Goal: Task Accomplishment & Management: Manage account settings

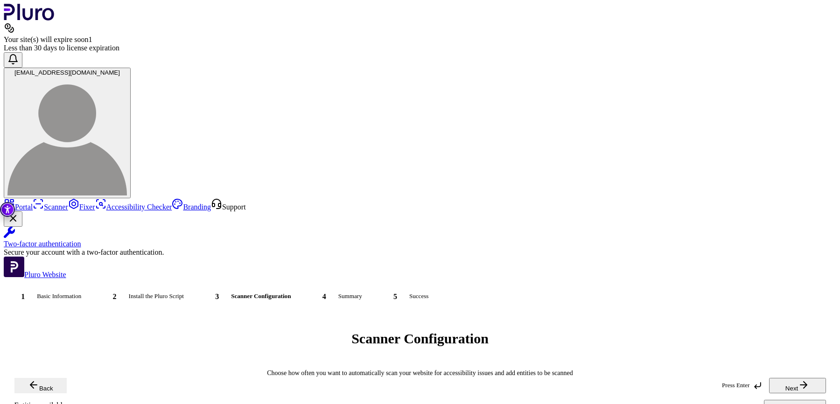
click at [127, 76] on img at bounding box center [66, 135] width 119 height 119
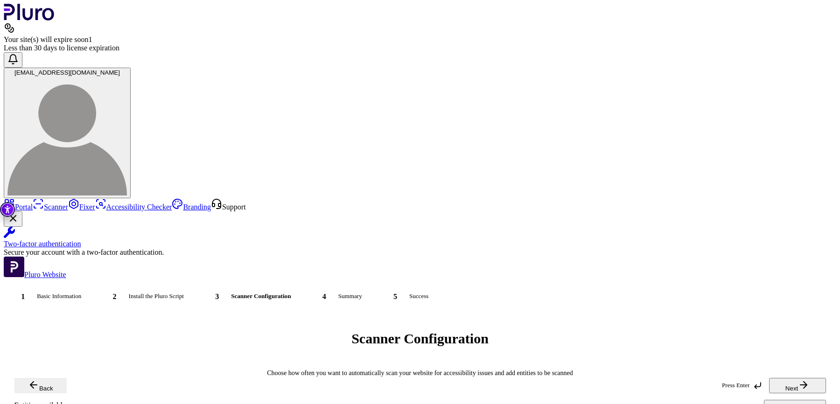
click at [127, 76] on img at bounding box center [66, 135] width 119 height 119
click at [33, 203] on link "Portal" at bounding box center [18, 207] width 29 height 8
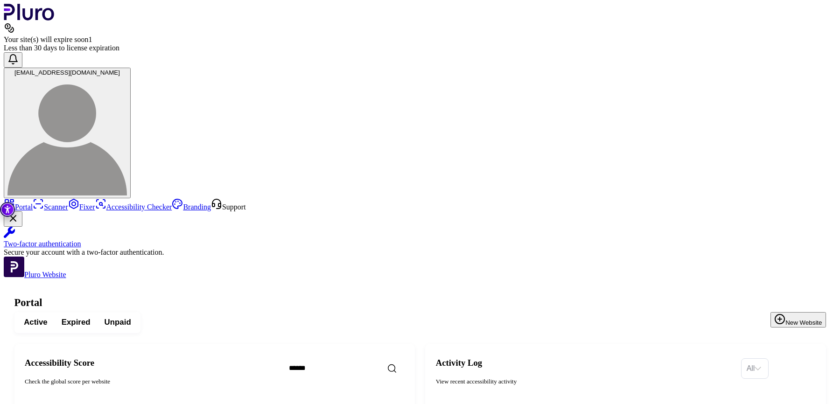
click at [33, 203] on link "Portal" at bounding box center [18, 207] width 29 height 8
click at [789, 312] on button "New Website" at bounding box center [798, 319] width 55 height 15
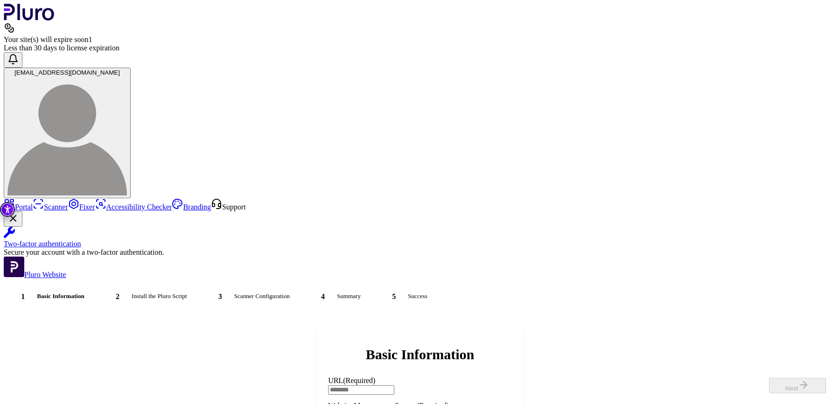
click at [394, 386] on input "URL (Required)" at bounding box center [361, 390] width 66 height 9
type input "**********"
click at [609, 314] on div "Basic Information URL (Required) Website Management System (Required) Select a …" at bounding box center [420, 403] width 833 height 178
click at [168, 314] on div "Basic Information URL (Required) Website Management System (Required) Select a …" at bounding box center [420, 403] width 833 height 178
click at [33, 203] on link "Portal" at bounding box center [18, 207] width 29 height 8
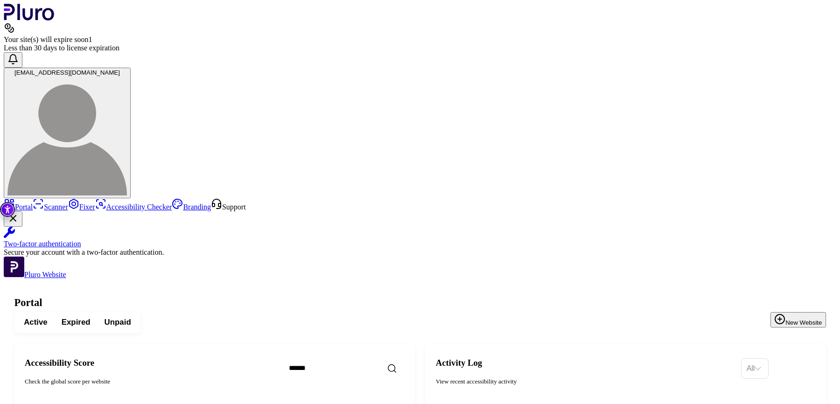
click at [120, 69] on span "[EMAIL_ADDRESS][DOMAIN_NAME]" at bounding box center [66, 72] width 105 height 7
click at [127, 76] on img at bounding box center [66, 135] width 119 height 119
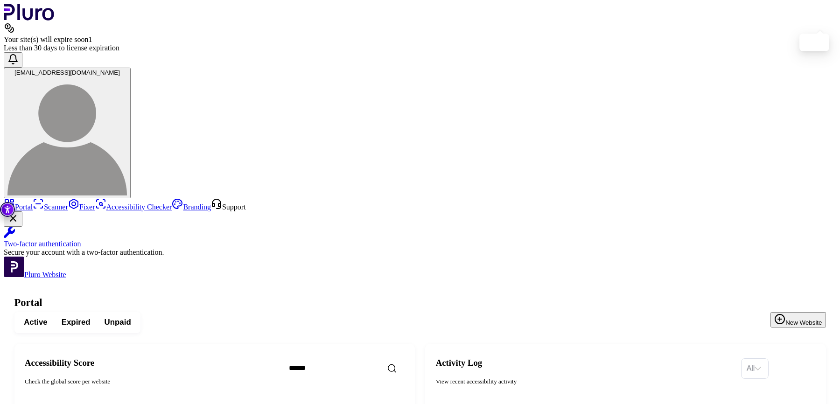
drag, startPoint x: 813, startPoint y: 17, endPoint x: 821, endPoint y: 17, distance: 7.9
click at [127, 76] on img at bounding box center [66, 135] width 119 height 119
click at [704, 52] on div "[EMAIL_ADDRESS][DOMAIN_NAME]" at bounding box center [420, 125] width 833 height 146
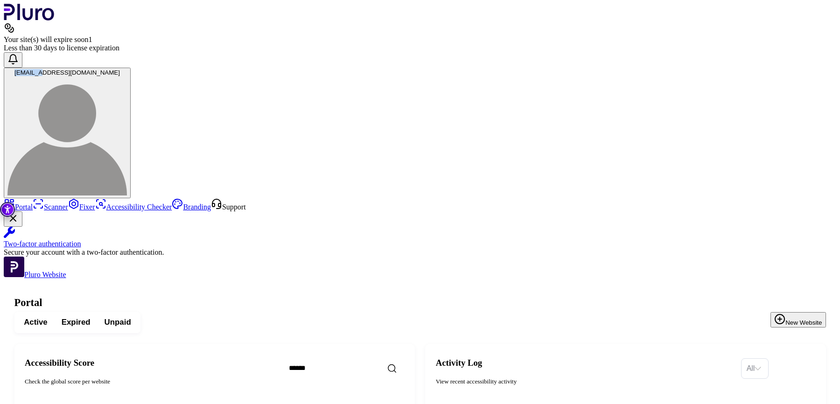
click at [704, 52] on div "[EMAIL_ADDRESS][DOMAIN_NAME]" at bounding box center [420, 125] width 833 height 146
click at [131, 68] on button "[EMAIL_ADDRESS][DOMAIN_NAME]" at bounding box center [67, 133] width 127 height 131
click at [120, 69] on span "[EMAIL_ADDRESS][DOMAIN_NAME]" at bounding box center [66, 72] width 105 height 7
click at [806, 5] on header "Your site(s) will expire soon 1 Less than 30 days to license expiration [EMAIL_…" at bounding box center [420, 101] width 833 height 195
click at [127, 76] on img at bounding box center [66, 135] width 119 height 119
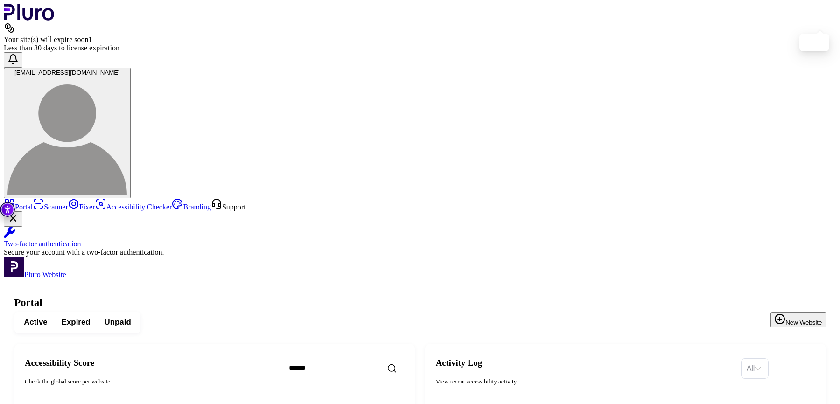
click at [127, 76] on img at bounding box center [66, 135] width 119 height 119
click at [120, 69] on span "[EMAIL_ADDRESS][DOMAIN_NAME]" at bounding box center [66, 72] width 105 height 7
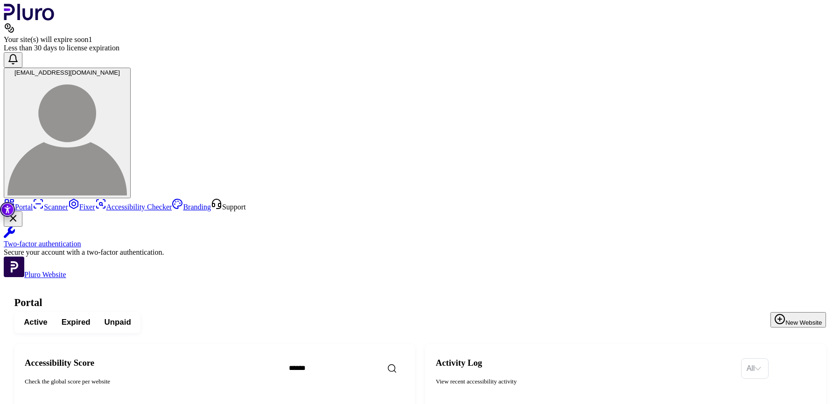
click at [120, 69] on span "[EMAIL_ADDRESS][DOMAIN_NAME]" at bounding box center [66, 72] width 105 height 7
click at [127, 76] on img at bounding box center [66, 135] width 119 height 119
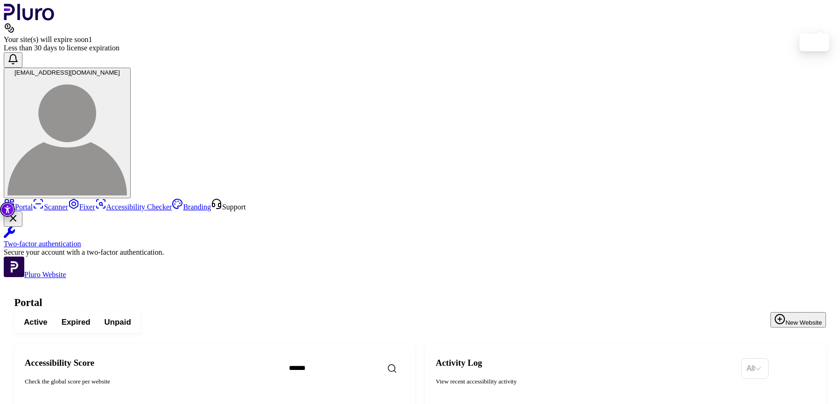
click at [127, 76] on img at bounding box center [66, 135] width 119 height 119
click at [781, 312] on button "New Website" at bounding box center [798, 319] width 55 height 15
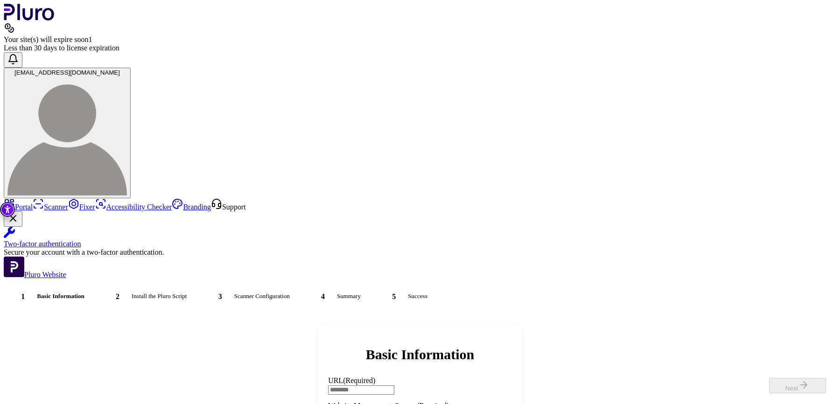
click at [394, 386] on input "URL (Required)" at bounding box center [361, 390] width 66 height 9
paste input "**********"
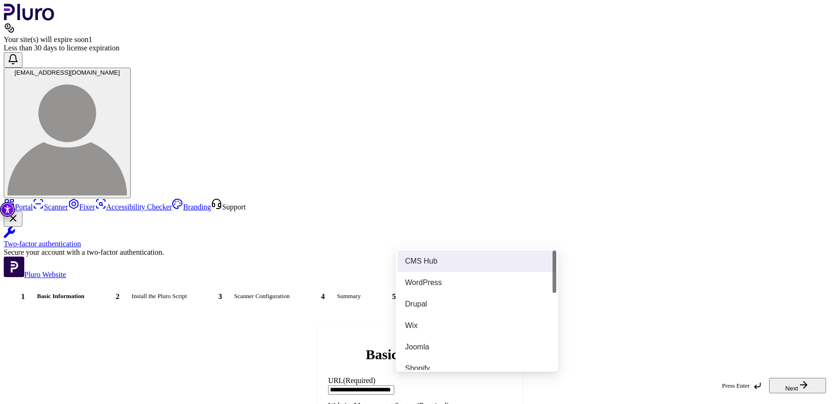
type input "**********"
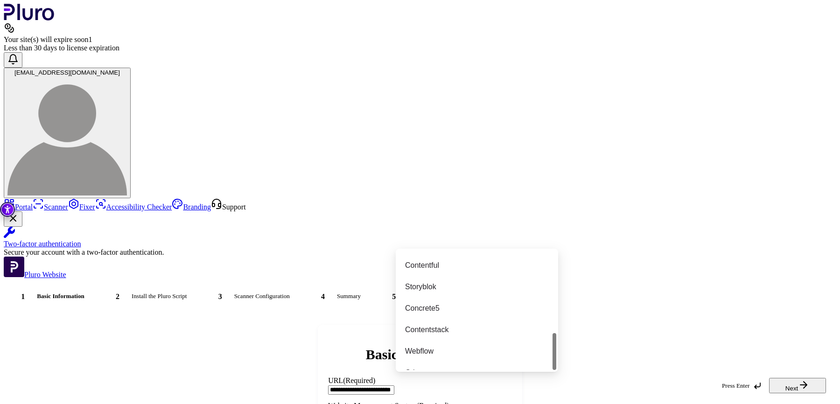
scroll to position [267, 0]
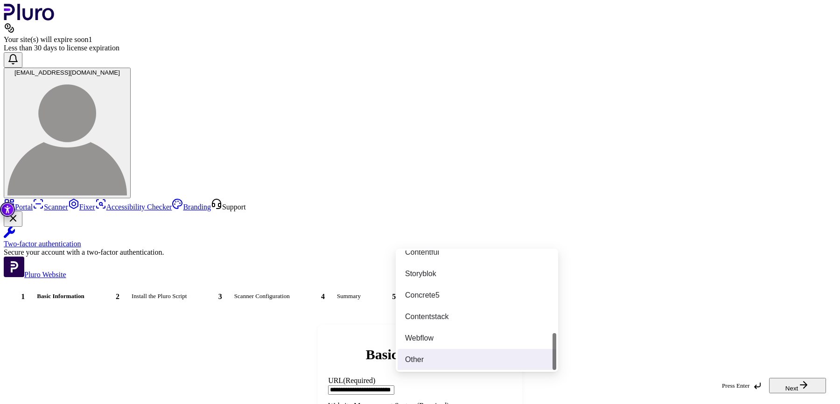
click at [416, 355] on div "Other" at bounding box center [477, 360] width 144 height 10
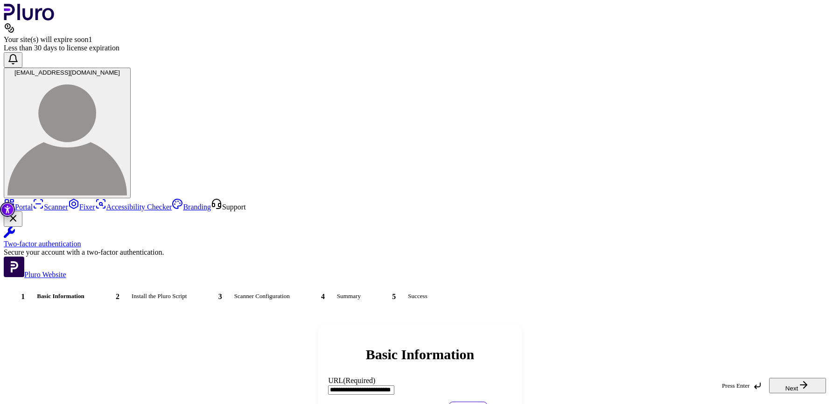
type input "***"
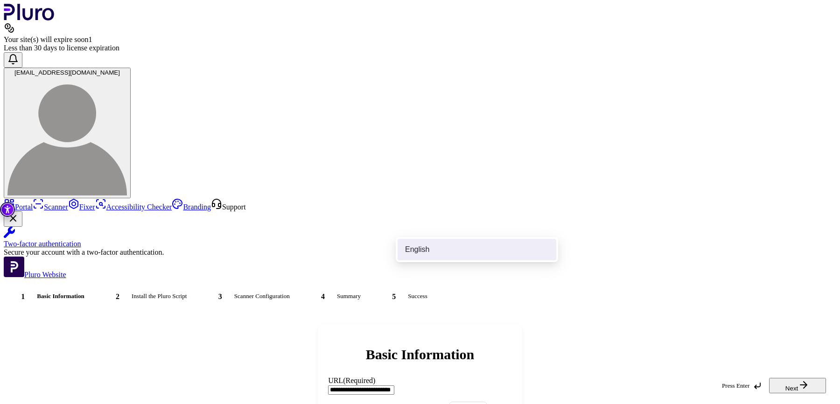
type input "*****"
click at [437, 246] on div "English" at bounding box center [477, 250] width 144 height 10
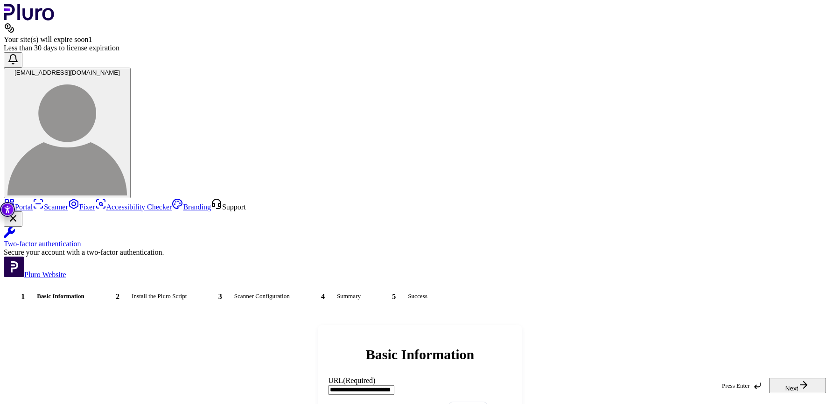
click at [794, 379] on button "Next" at bounding box center [797, 386] width 57 height 15
click at [796, 380] on button "Next" at bounding box center [797, 386] width 57 height 15
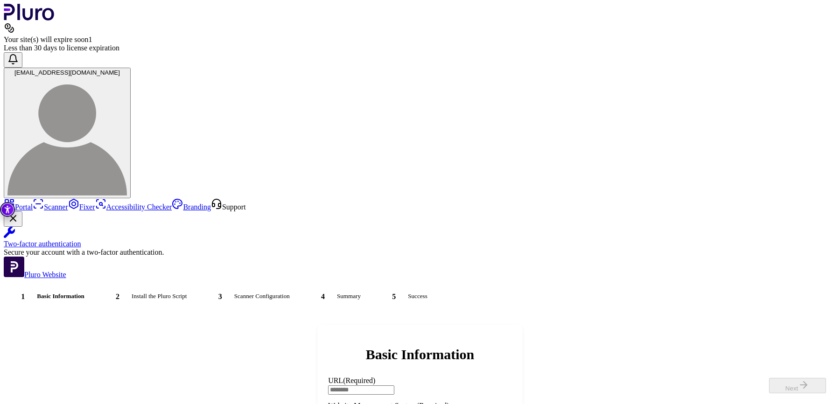
click at [394, 386] on input "URL (Required)" at bounding box center [361, 390] width 66 height 9
paste input "**********"
type input "**********"
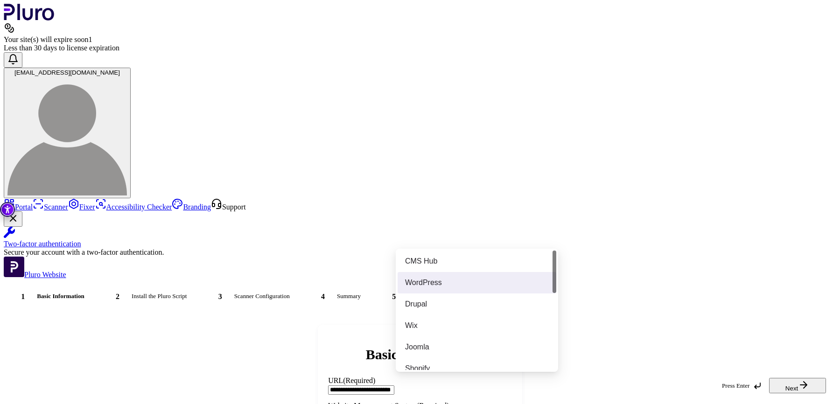
click at [436, 290] on div "WordPress" at bounding box center [477, 282] width 159 height 21
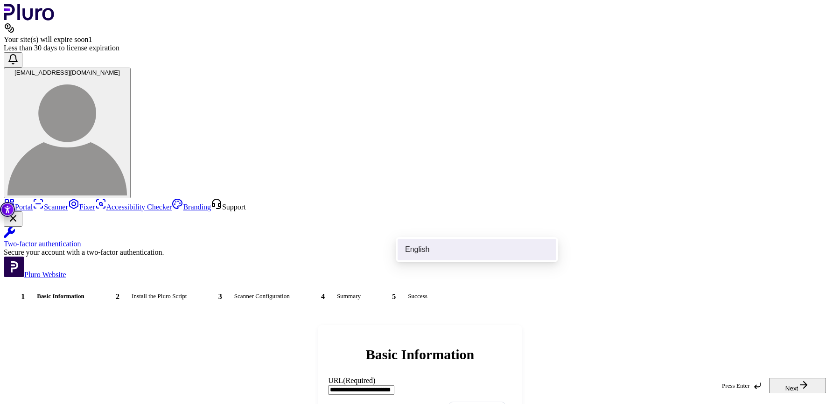
type input "***"
click at [441, 247] on div "English" at bounding box center [477, 250] width 144 height 10
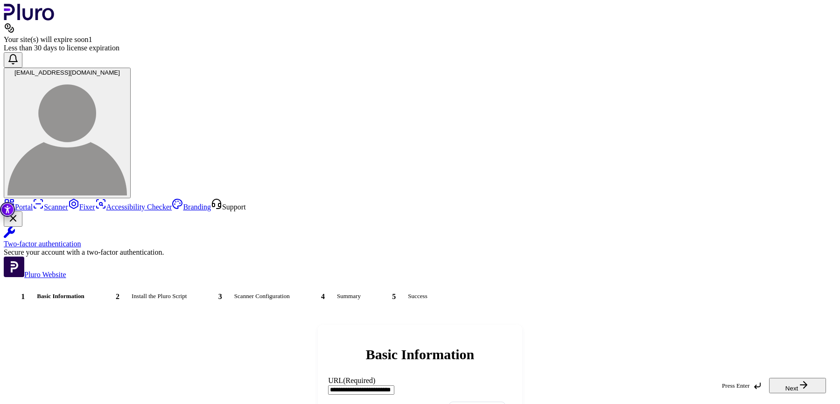
click at [807, 380] on icon "button" at bounding box center [803, 385] width 11 height 11
click at [376, 314] on div "**********" at bounding box center [420, 398] width 833 height 169
click at [33, 203] on link "Portal" at bounding box center [18, 207] width 29 height 8
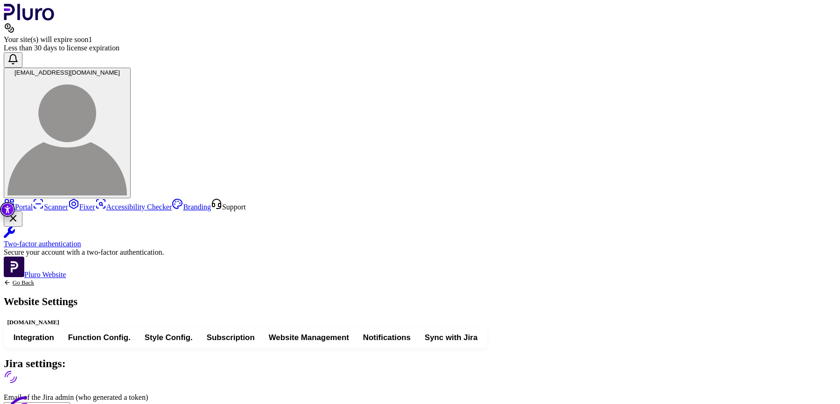
type input "**********"
click at [54, 333] on span "Integration" at bounding box center [34, 338] width 41 height 11
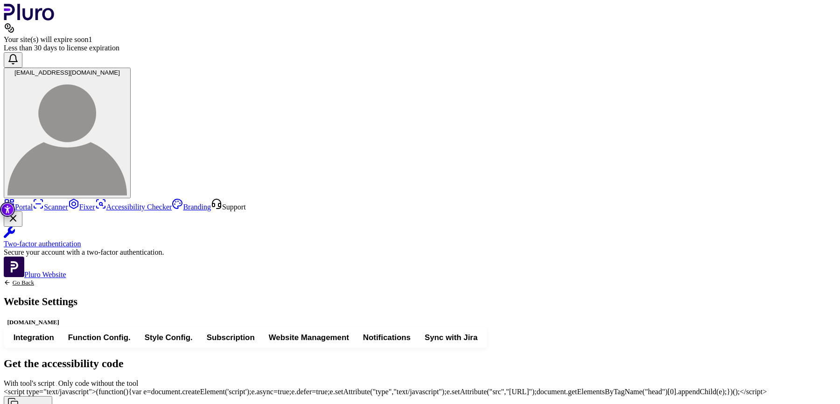
click at [131, 333] on span "Function Config." at bounding box center [99, 338] width 63 height 11
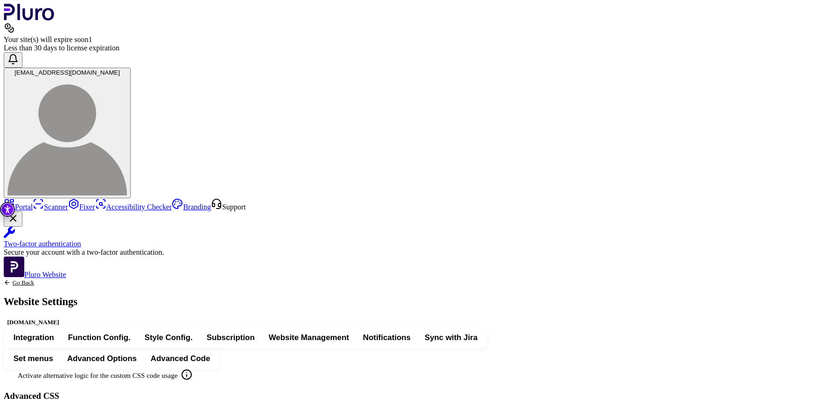
click at [54, 333] on span "Integration" at bounding box center [34, 338] width 41 height 11
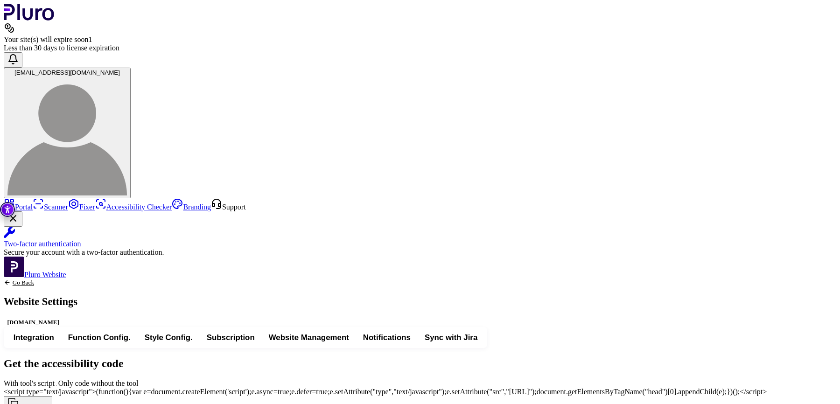
click at [494, 388] on div "<script type="text/javascript">(function(){var e=document.createElement('script…" at bounding box center [420, 392] width 833 height 8
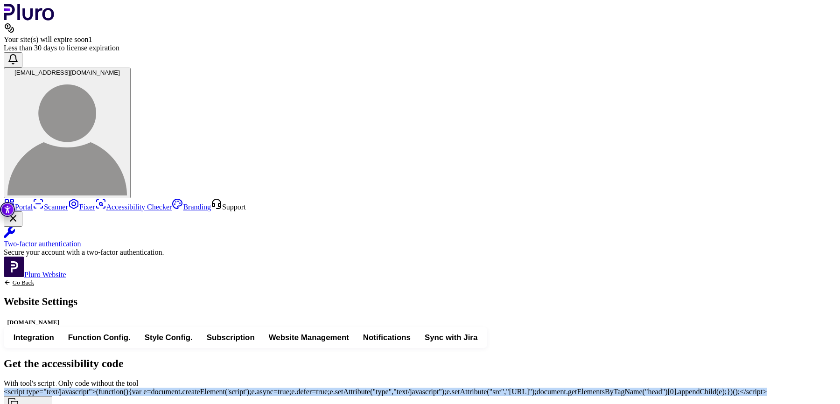
click at [494, 388] on div "<script type="text/javascript">(function(){var e=document.createElement('script…" at bounding box center [420, 392] width 833 height 8
copy div "<script type="text/javascript">(function(){var e=document.createElement('script…"
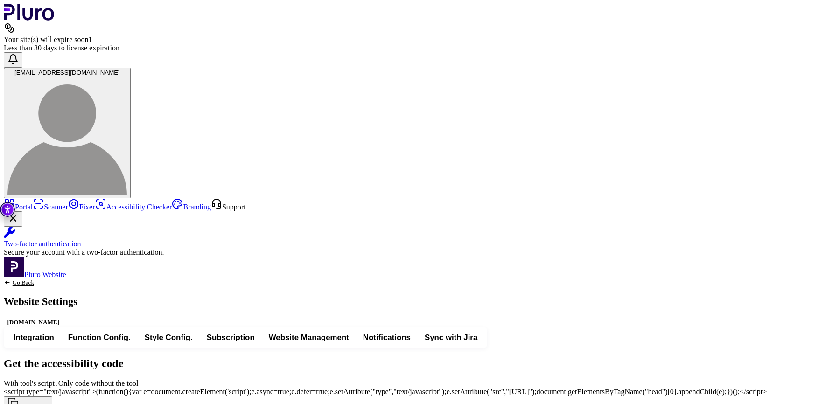
click at [593, 44] on div "Less than 30 days to license expiration" at bounding box center [420, 48] width 833 height 8
click at [15, 22] on icon at bounding box center [9, 27] width 11 height 11
click at [596, 35] on div "Your site(s) will expire soon 1" at bounding box center [420, 39] width 833 height 8
click at [647, 44] on div "Less than 30 days to license expiration" at bounding box center [420, 48] width 833 height 8
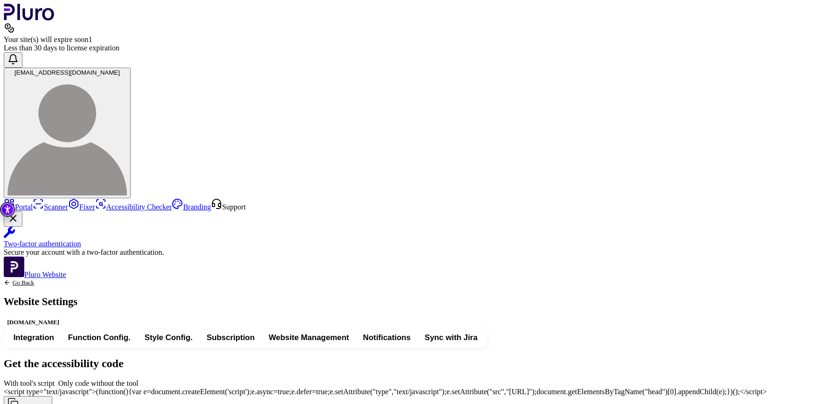
click at [33, 203] on link "Portal" at bounding box center [18, 207] width 29 height 8
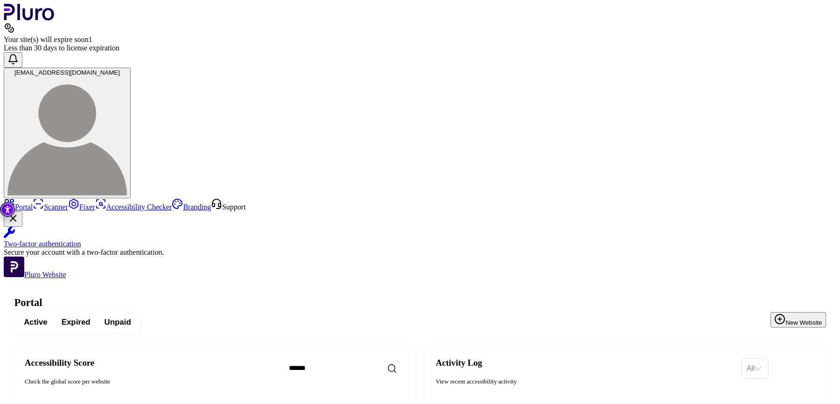
click at [120, 69] on span "[EMAIL_ADDRESS][DOMAIN_NAME]" at bounding box center [66, 72] width 105 height 7
drag, startPoint x: 709, startPoint y: 18, endPoint x: 759, endPoint y: 12, distance: 51.2
click at [131, 68] on button "[EMAIL_ADDRESS][DOMAIN_NAME]" at bounding box center [67, 133] width 127 height 131
click at [211, 203] on link "My Organisation" at bounding box center [242, 207] width 62 height 8
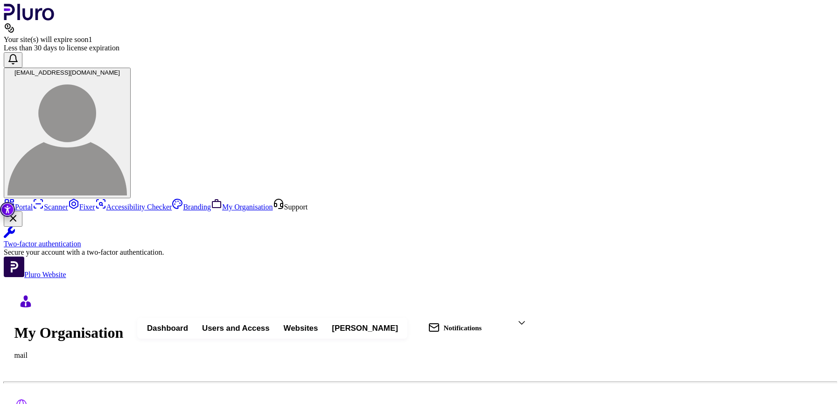
click at [805, 323] on button "Invite User" at bounding box center [807, 328] width 37 height 10
paste input "**********"
type input "**********"
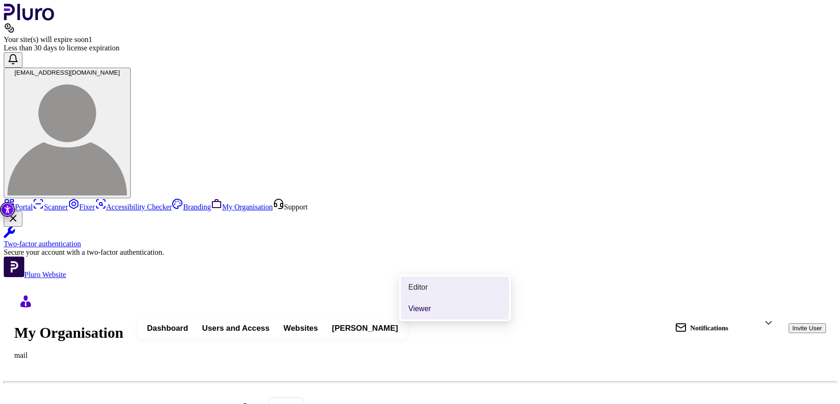
click at [431, 286] on div "Editor" at bounding box center [454, 287] width 93 height 10
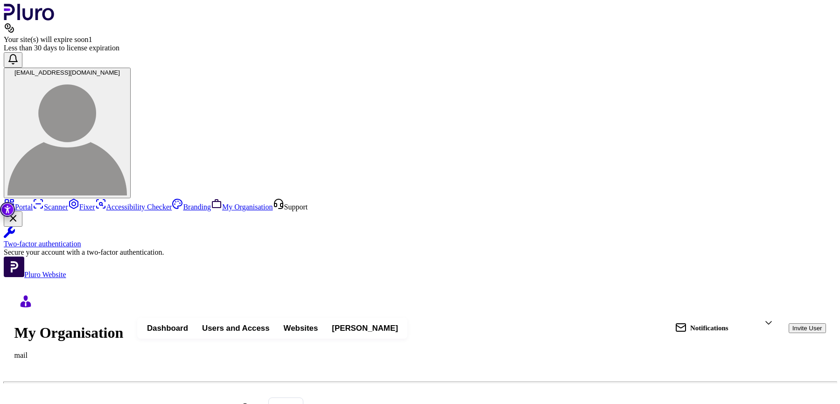
click at [324, 287] on div "telavivglobal.org" at bounding box center [335, 287] width 93 height 10
click at [131, 68] on button "[EMAIL_ADDRESS][DOMAIN_NAME]" at bounding box center [67, 133] width 127 height 131
click at [127, 76] on img at bounding box center [66, 135] width 119 height 119
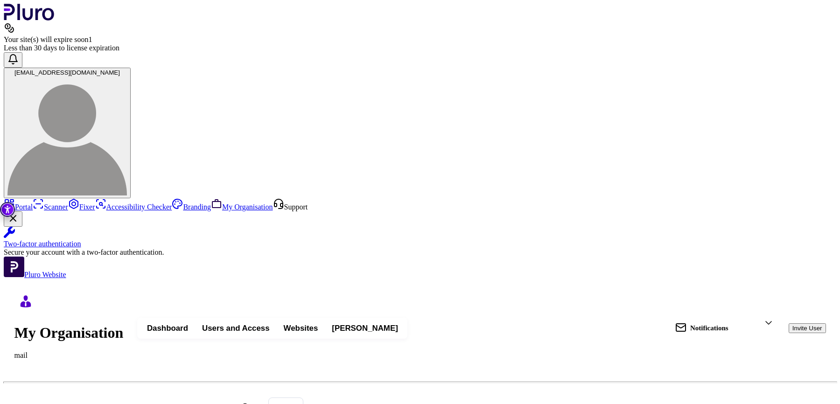
click at [127, 76] on img at bounding box center [66, 135] width 119 height 119
click at [120, 69] on span "[EMAIL_ADDRESS][DOMAIN_NAME]" at bounding box center [66, 72] width 105 height 7
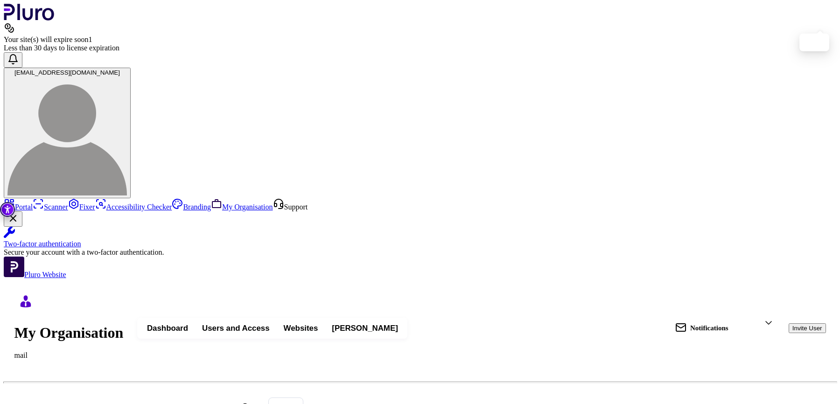
click at [120, 69] on span "[EMAIL_ADDRESS][DOMAIN_NAME]" at bounding box center [66, 72] width 105 height 7
click at [131, 68] on button "[EMAIL_ADDRESS][DOMAIN_NAME]" at bounding box center [67, 133] width 127 height 131
click at [127, 76] on img at bounding box center [66, 135] width 119 height 119
click at [120, 69] on span "[EMAIL_ADDRESS][DOMAIN_NAME]" at bounding box center [66, 72] width 105 height 7
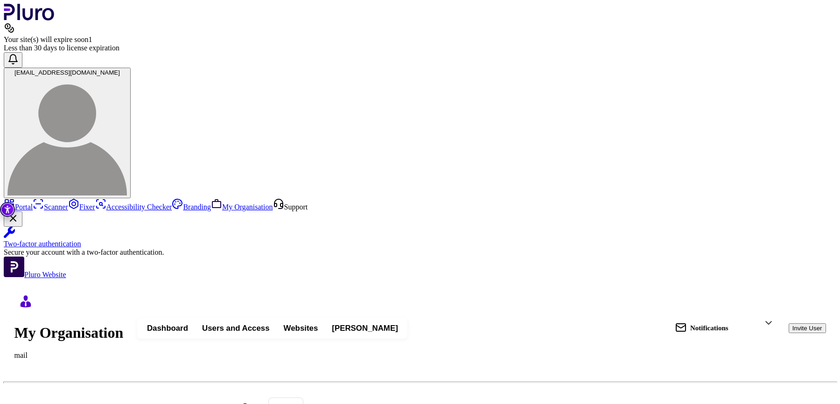
click at [120, 69] on span "[EMAIL_ADDRESS][DOMAIN_NAME]" at bounding box center [66, 72] width 105 height 7
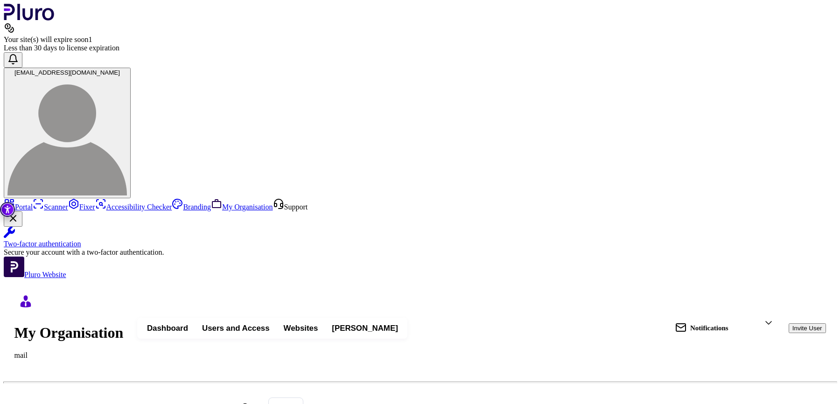
click at [120, 69] on span "[EMAIL_ADDRESS][DOMAIN_NAME]" at bounding box center [66, 72] width 105 height 7
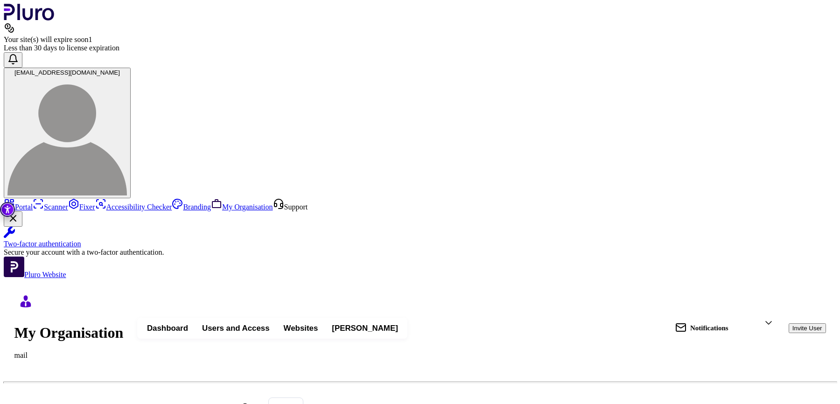
click at [120, 69] on span "[EMAIL_ADDRESS][DOMAIN_NAME]" at bounding box center [66, 72] width 105 height 7
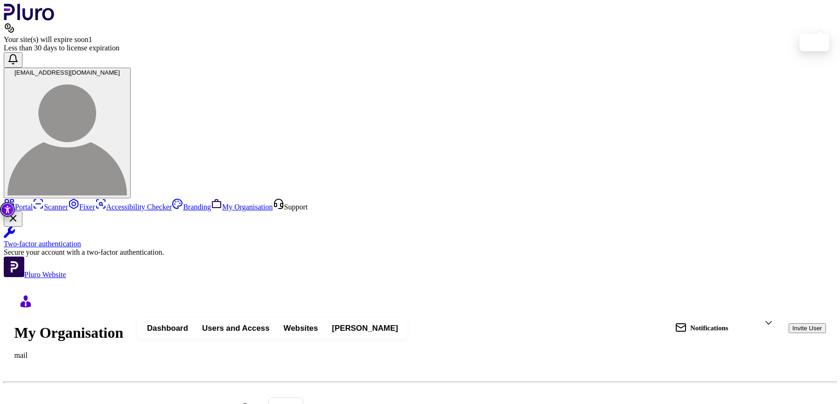
click at [120, 69] on span "[EMAIL_ADDRESS][DOMAIN_NAME]" at bounding box center [66, 72] width 105 height 7
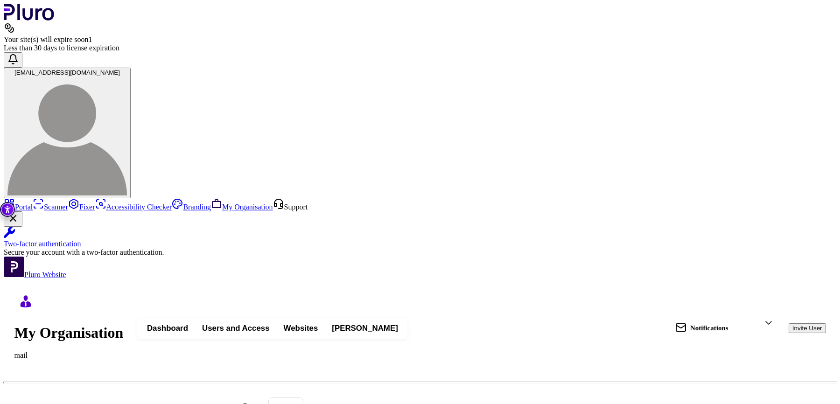
click at [127, 76] on img at bounding box center [66, 135] width 119 height 119
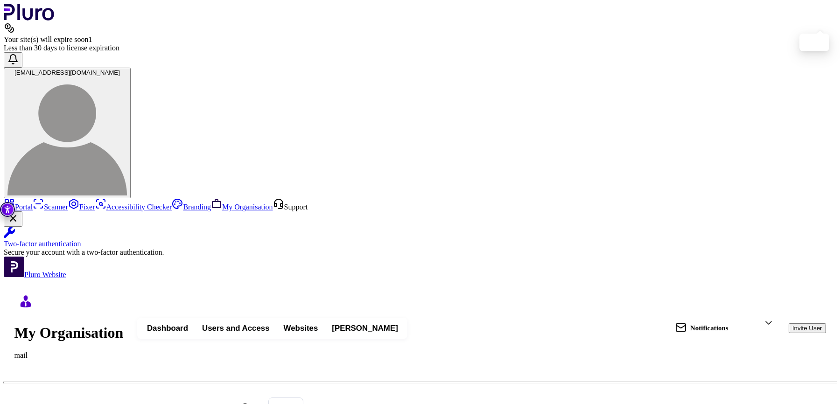
click at [127, 76] on img at bounding box center [66, 135] width 119 height 119
drag, startPoint x: 801, startPoint y: 16, endPoint x: 791, endPoint y: 16, distance: 9.8
click at [120, 69] on span "[EMAIL_ADDRESS][DOMAIN_NAME]" at bounding box center [66, 72] width 105 height 7
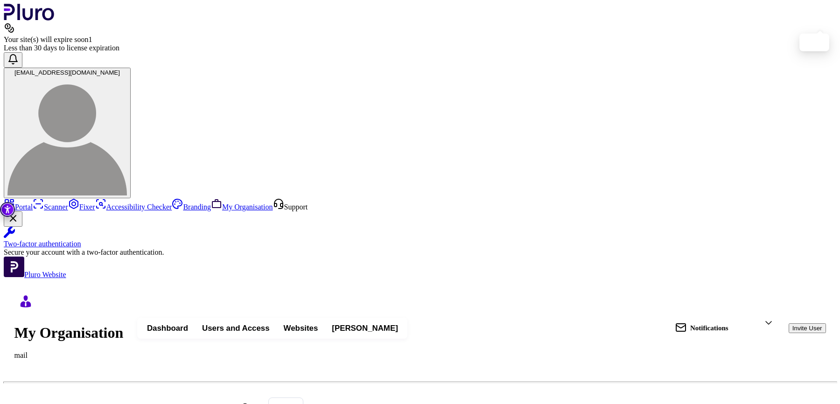
click at [120, 69] on span "[EMAIL_ADDRESS][DOMAIN_NAME]" at bounding box center [66, 72] width 105 height 7
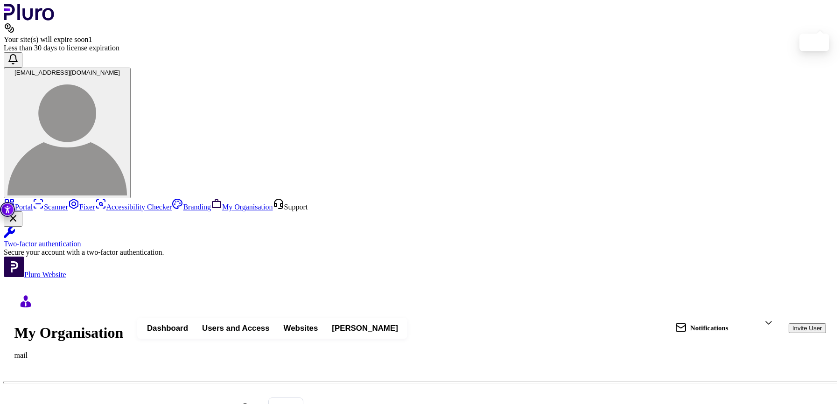
click at [120, 69] on span "[EMAIL_ADDRESS][DOMAIN_NAME]" at bounding box center [66, 72] width 105 height 7
click at [127, 76] on img at bounding box center [66, 135] width 119 height 119
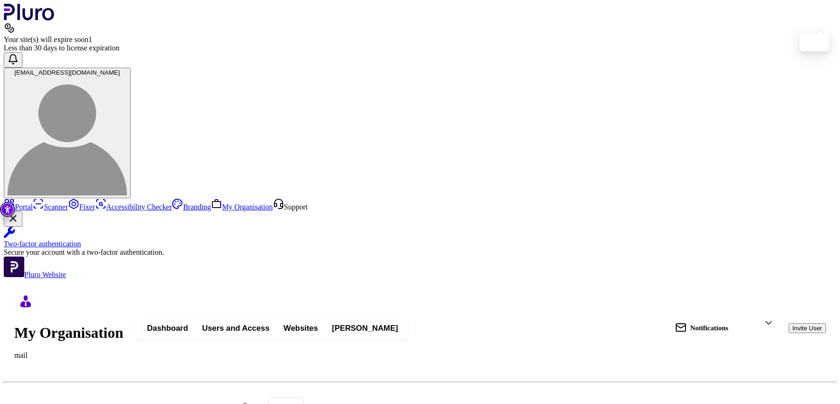
click at [44, 20] on icon "Logo" at bounding box center [29, 12] width 51 height 17
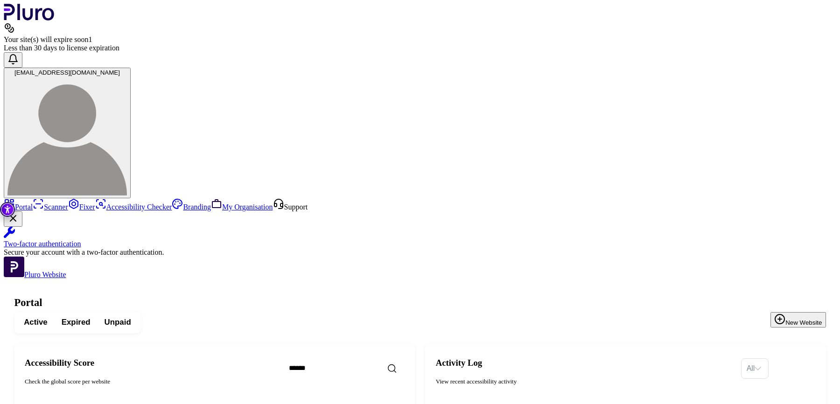
click at [120, 69] on span "[EMAIL_ADDRESS][DOMAIN_NAME]" at bounding box center [66, 72] width 105 height 7
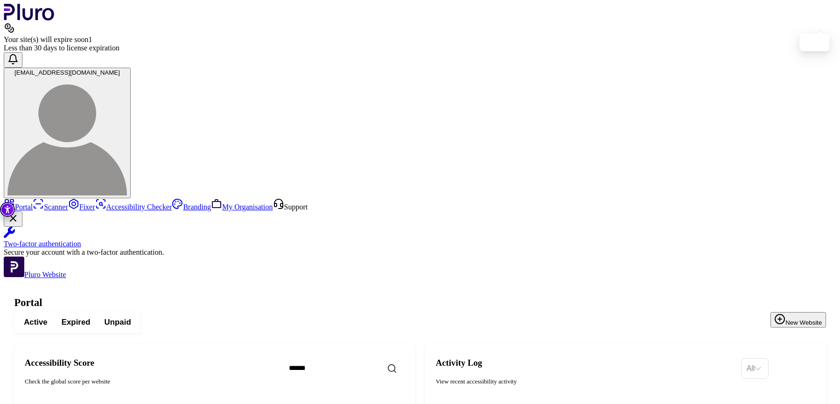
click at [120, 69] on span "[EMAIL_ADDRESS][DOMAIN_NAME]" at bounding box center [66, 72] width 105 height 7
drag, startPoint x: 746, startPoint y: 13, endPoint x: 769, endPoint y: 13, distance: 22.9
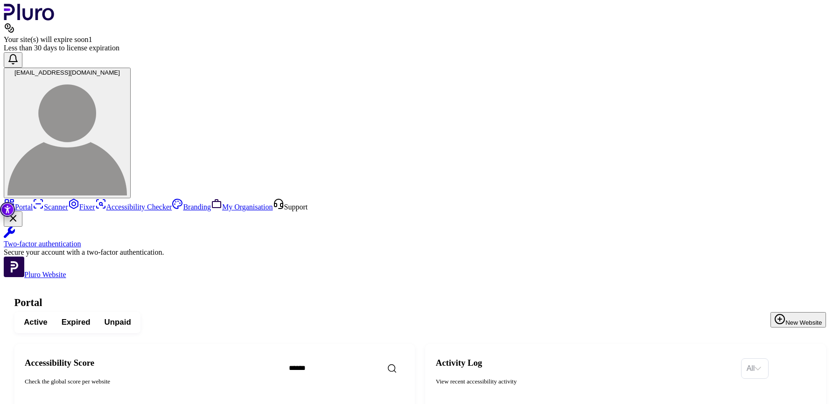
click at [120, 69] on span "[EMAIL_ADDRESS][DOMAIN_NAME]" at bounding box center [66, 72] width 105 height 7
click at [127, 76] on img at bounding box center [66, 135] width 119 height 119
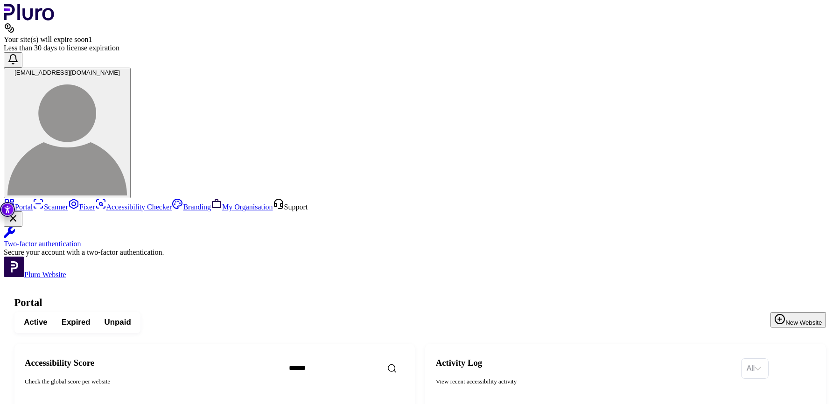
click at [120, 69] on span "[EMAIL_ADDRESS][DOMAIN_NAME]" at bounding box center [66, 72] width 105 height 7
click at [120, 69] on span "Golan_yu@mail.tel-aviv.gov.il" at bounding box center [66, 72] width 105 height 7
click at [127, 76] on img at bounding box center [66, 135] width 119 height 119
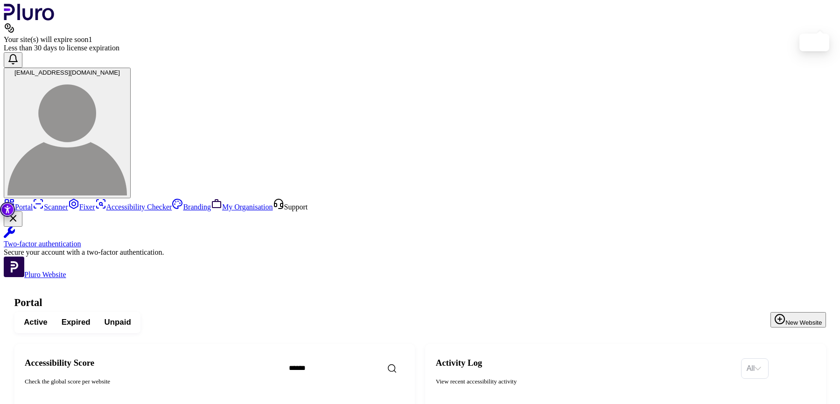
click at [127, 76] on img at bounding box center [66, 135] width 119 height 119
click at [120, 69] on span "Golan_yu@mail.tel-aviv.gov.il" at bounding box center [66, 72] width 105 height 7
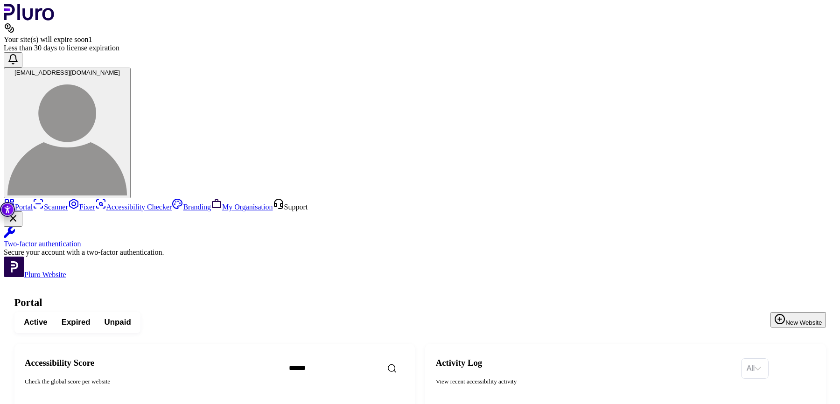
click at [120, 69] on span "Golan_yu@mail.tel-aviv.gov.il" at bounding box center [66, 72] width 105 height 7
click at [127, 76] on img at bounding box center [66, 135] width 119 height 119
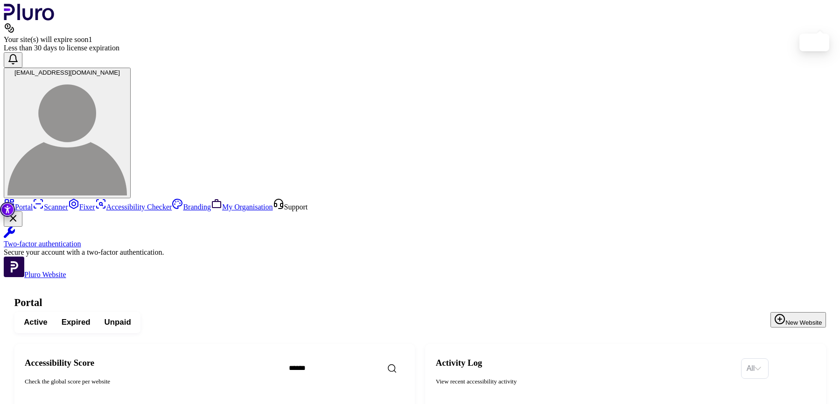
click at [120, 69] on span "Golan_yu@mail.tel-aviv.gov.il" at bounding box center [66, 72] width 105 height 7
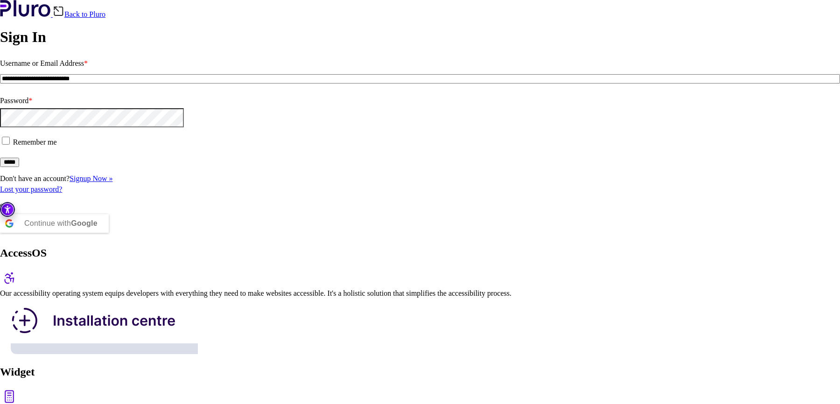
click at [191, 84] on input "**********" at bounding box center [420, 78] width 840 height 9
type input "**********"
click at [19, 167] on input "*****" at bounding box center [9, 162] width 19 height 9
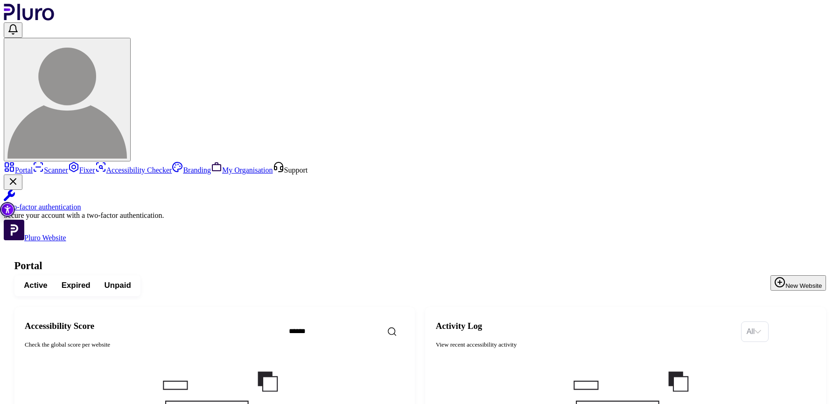
click at [127, 39] on img at bounding box center [66, 98] width 119 height 119
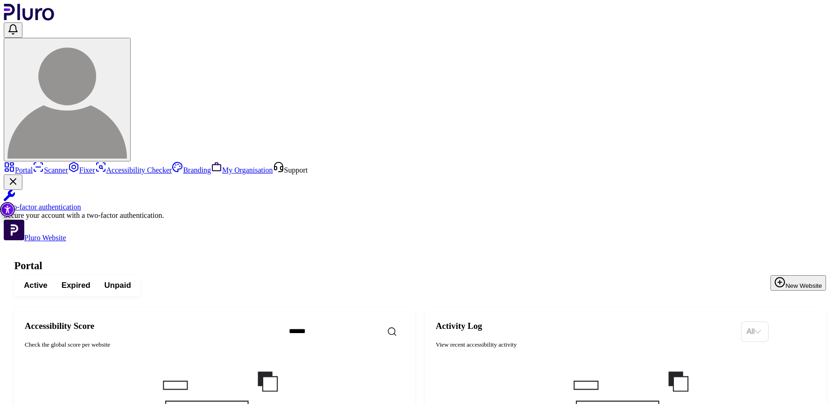
click at [127, 39] on img at bounding box center [66, 98] width 119 height 119
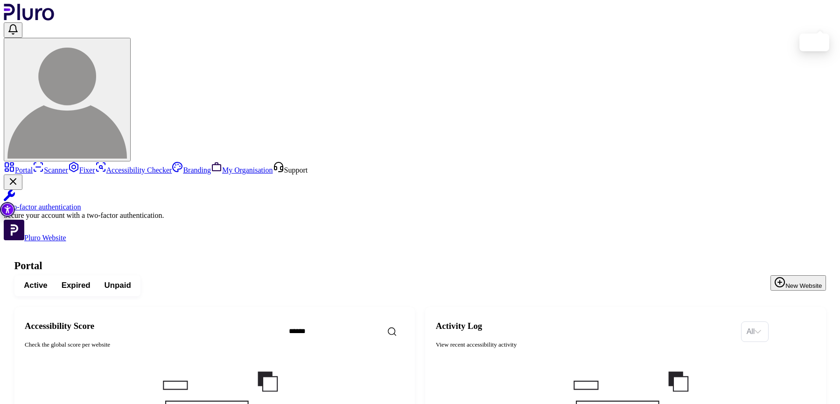
click at [127, 39] on img at bounding box center [66, 98] width 119 height 119
click at [767, 14] on header at bounding box center [420, 83] width 833 height 158
click at [19, 24] on icon "Open notifications, you have undefined new notifications" at bounding box center [12, 29] width 11 height 11
click at [801, 22] on div at bounding box center [420, 91] width 833 height 139
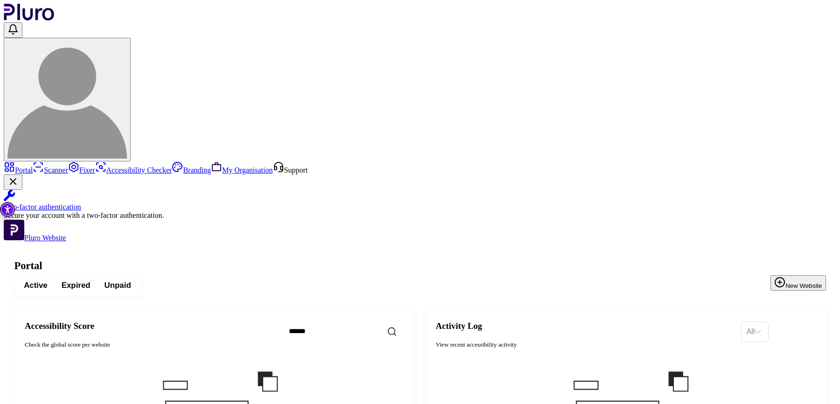
click at [127, 39] on img at bounding box center [66, 98] width 119 height 119
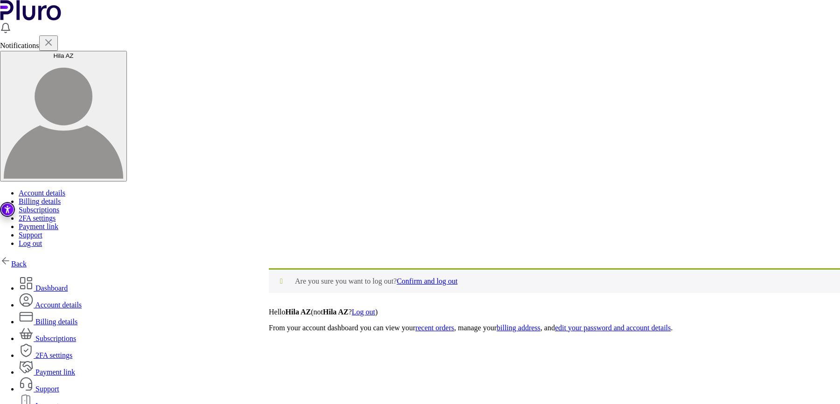
click at [457, 277] on link "Confirm and log out" at bounding box center [427, 281] width 61 height 8
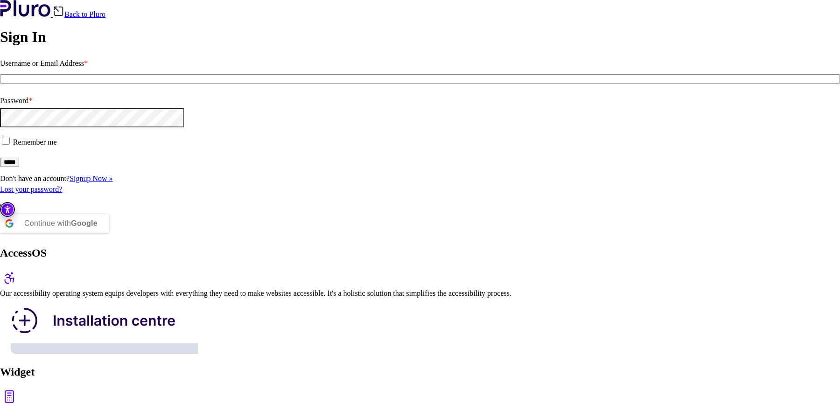
type input "**********"
click at [133, 84] on input "**********" at bounding box center [420, 78] width 840 height 9
click at [0, 121] on span at bounding box center [0, 117] width 0 height 8
click at [19, 167] on input "*****" at bounding box center [9, 162] width 19 height 9
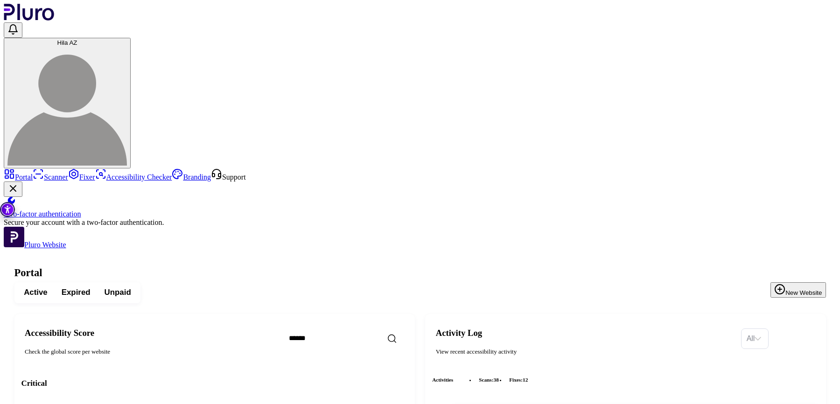
click at [786, 282] on button "New Website" at bounding box center [798, 289] width 55 height 15
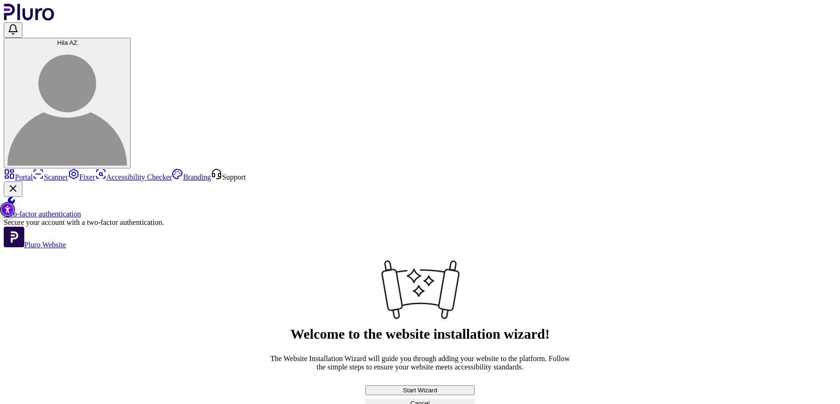
click at [475, 386] on button "Start Wizard" at bounding box center [419, 391] width 109 height 10
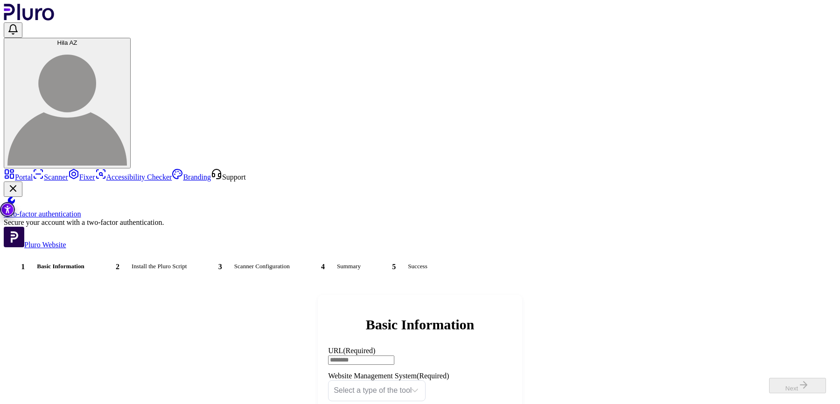
click at [394, 356] on input "URL (Required)" at bounding box center [361, 360] width 66 height 9
paste input "**********"
type input "**********"
click at [412, 381] on input "Website Management System" at bounding box center [373, 391] width 78 height 20
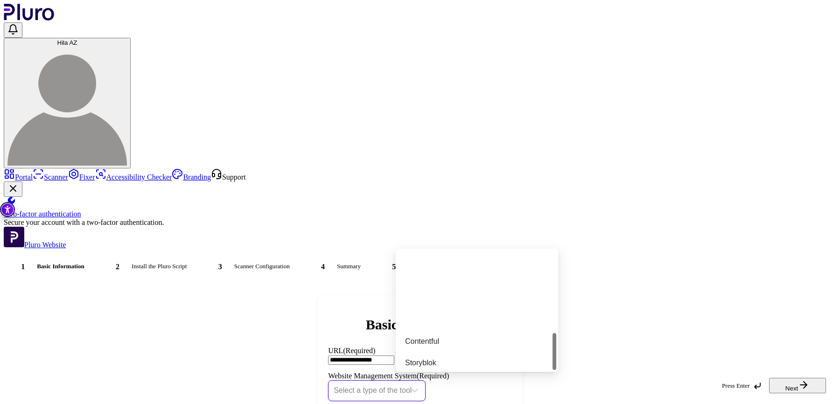
scroll to position [267, 0]
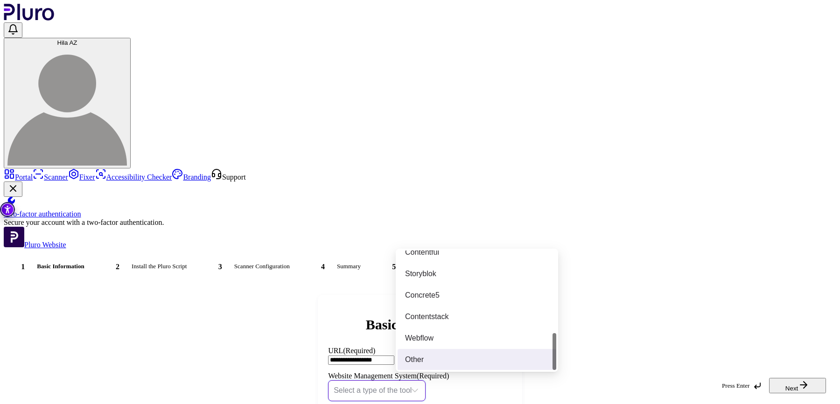
click at [417, 356] on div "Other" at bounding box center [477, 360] width 144 height 10
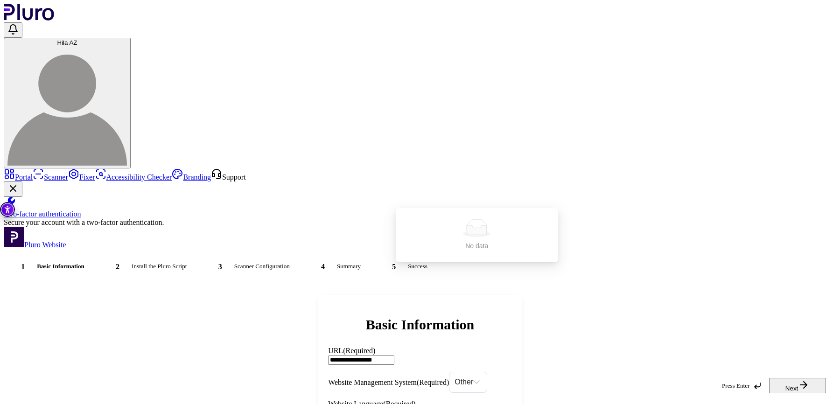
type input "*"
type input "***"
click at [442, 249] on div "Hebrew" at bounding box center [477, 250] width 144 height 10
click at [789, 384] on button "Next" at bounding box center [797, 386] width 57 height 15
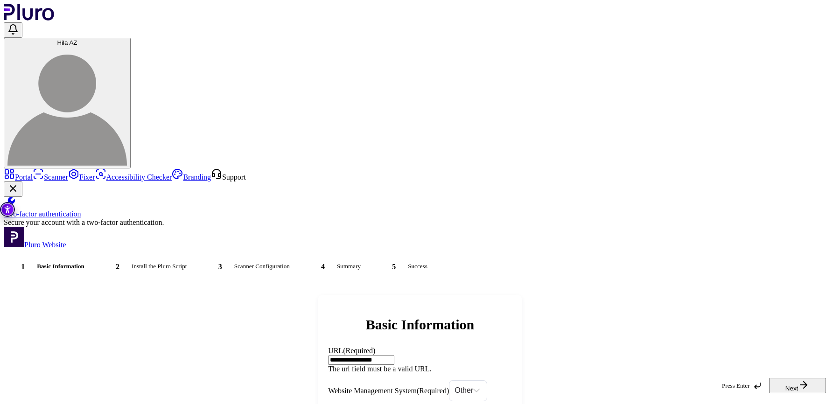
click at [394, 356] on input "**********" at bounding box center [361, 360] width 66 height 9
click at [799, 382] on button "Next" at bounding box center [797, 386] width 57 height 15
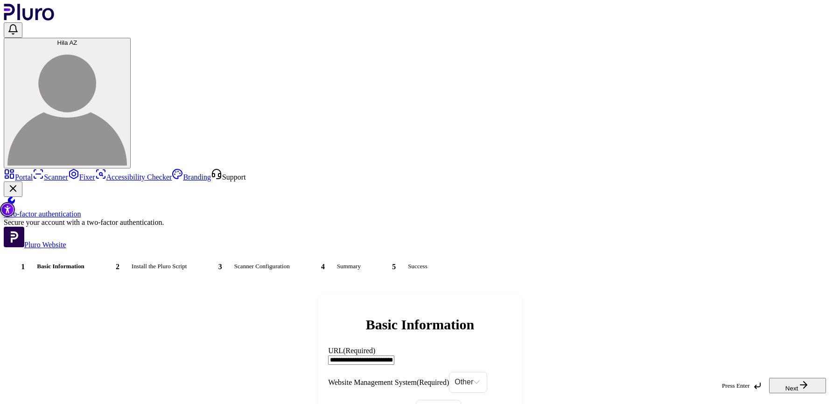
type input "**********"
click at [790, 379] on button "Next" at bounding box center [797, 386] width 57 height 15
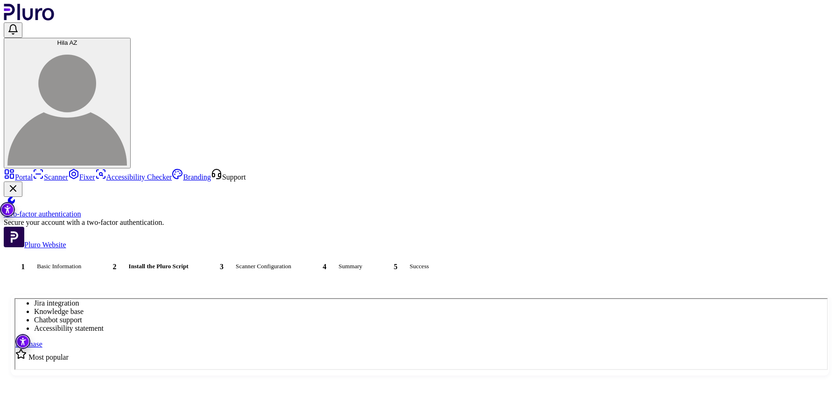
scroll to position [186, 0]
click at [41, 332] on link "Purchase" at bounding box center [27, 328] width 27 height 8
type input "**********"
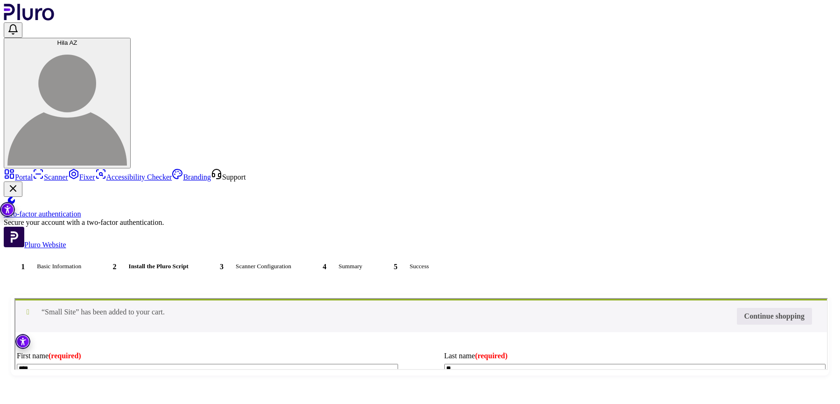
click at [14, 298] on input "Coupon:" at bounding box center [14, 298] width 0 height 0
type input "********"
click at [14, 298] on button "Apply coupon" at bounding box center [14, 298] width 0 height 0
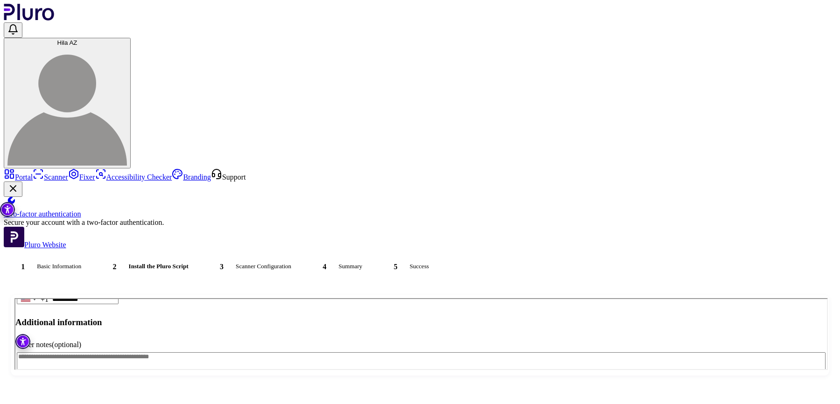
scroll to position [305, 0]
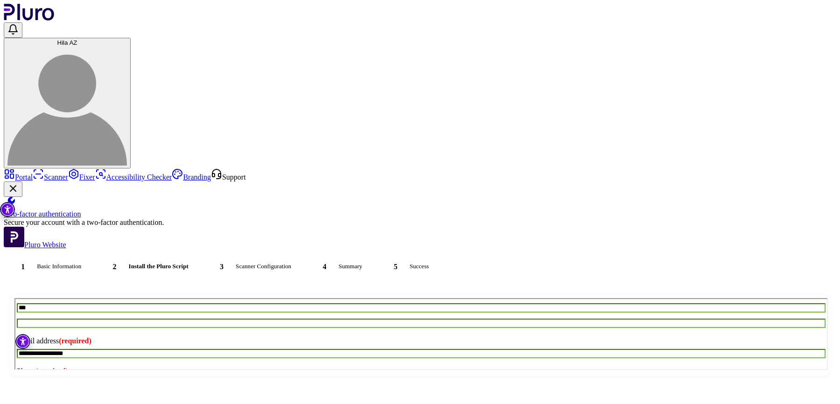
scroll to position [251, 0]
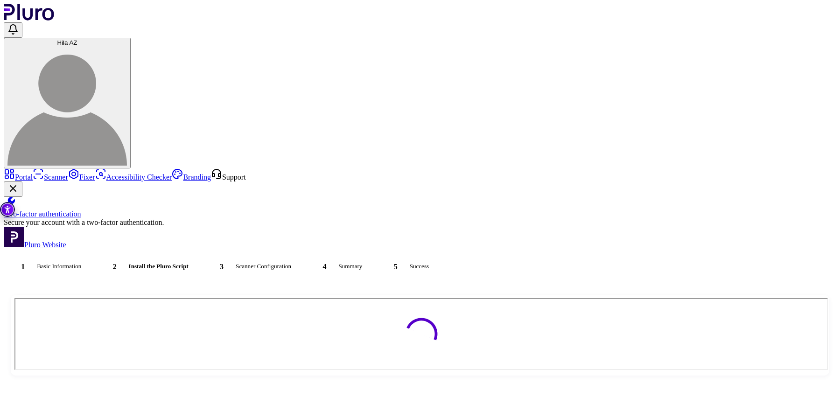
scroll to position [0, 0]
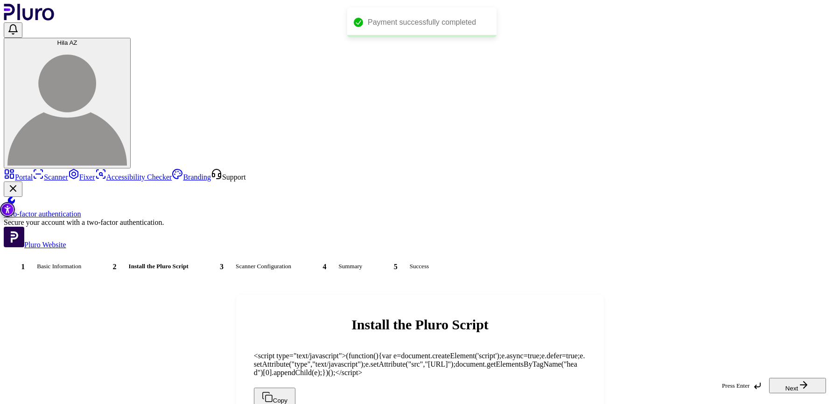
click at [295, 388] on button "Copy" at bounding box center [275, 398] width 42 height 21
click at [805, 380] on icon "button" at bounding box center [803, 385] width 11 height 11
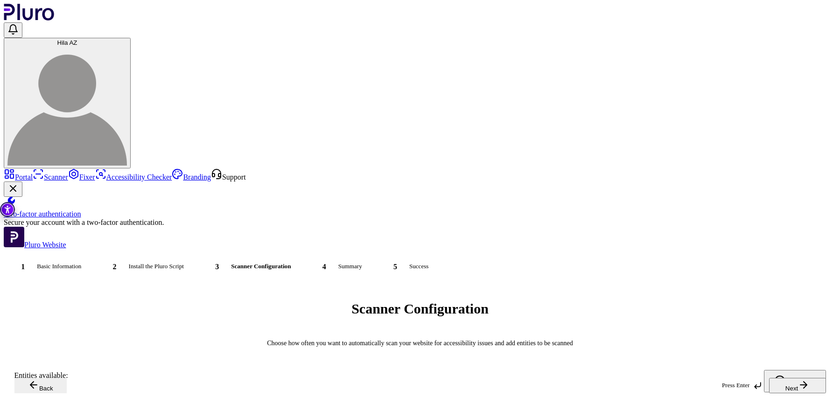
click at [796, 379] on button "Next" at bounding box center [797, 386] width 57 height 15
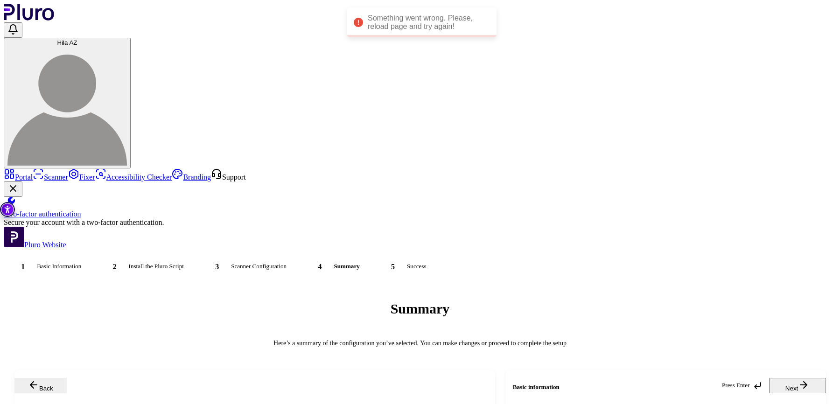
click at [794, 384] on button "Next" at bounding box center [797, 386] width 57 height 15
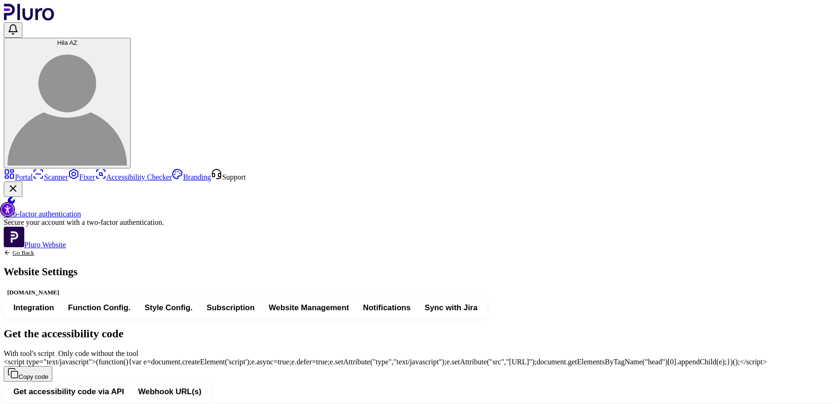
click at [411, 303] on span "Notifications" at bounding box center [387, 308] width 48 height 11
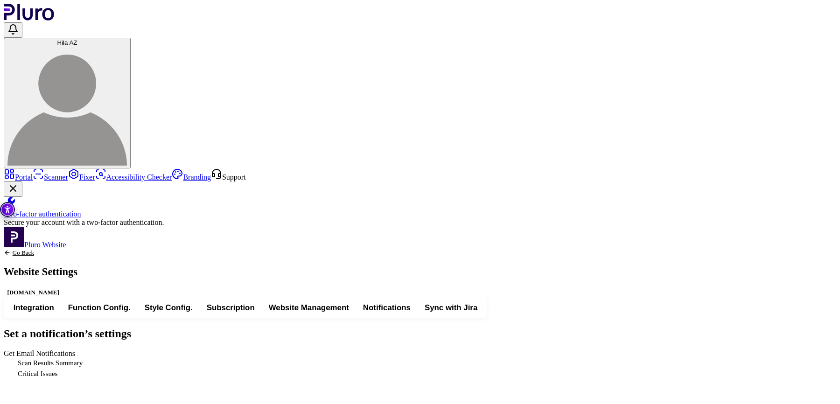
click at [79, 350] on span "Get Email Notifications" at bounding box center [79, 354] width 0 height 8
click at [77, 249] on link "Go Back" at bounding box center [41, 252] width 74 height 7
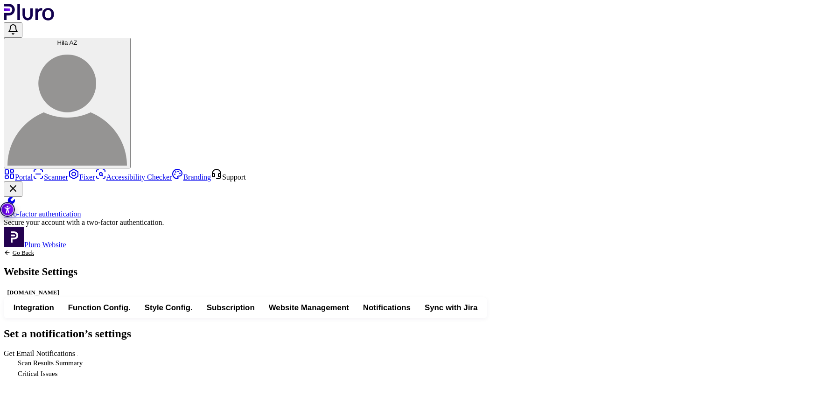
click at [61, 300] on button "Integration" at bounding box center [34, 308] width 55 height 16
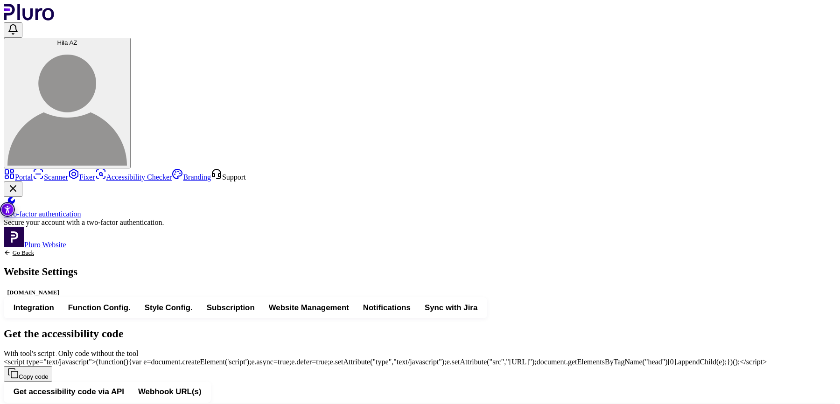
click at [193, 303] on span "Style Config." at bounding box center [169, 308] width 48 height 11
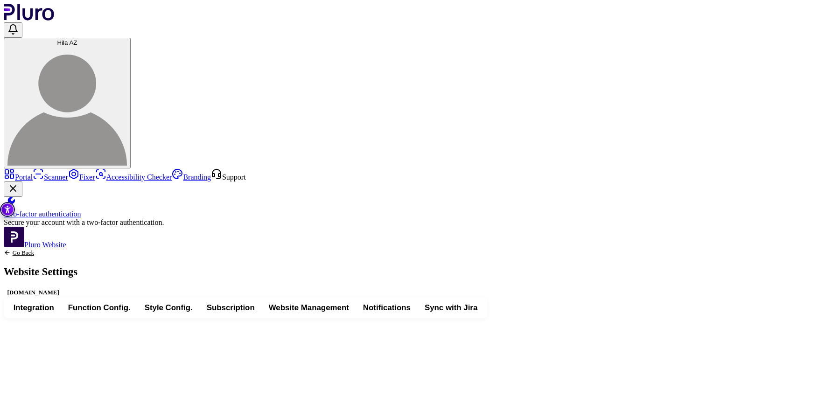
type input "**"
type input "*"
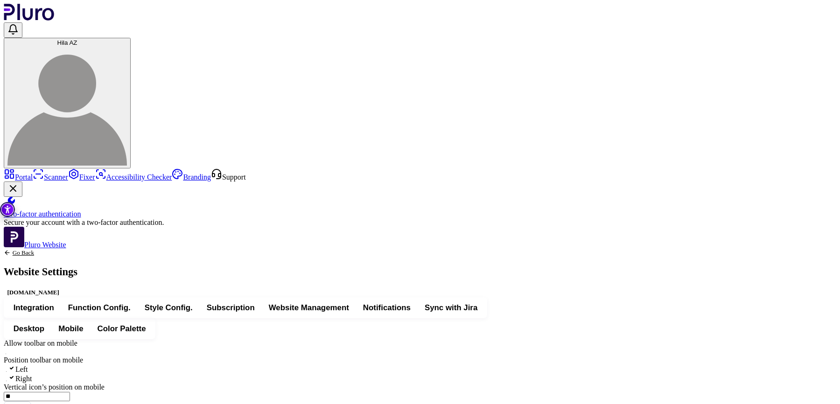
click at [45, 324] on span "Desktop" at bounding box center [29, 329] width 31 height 11
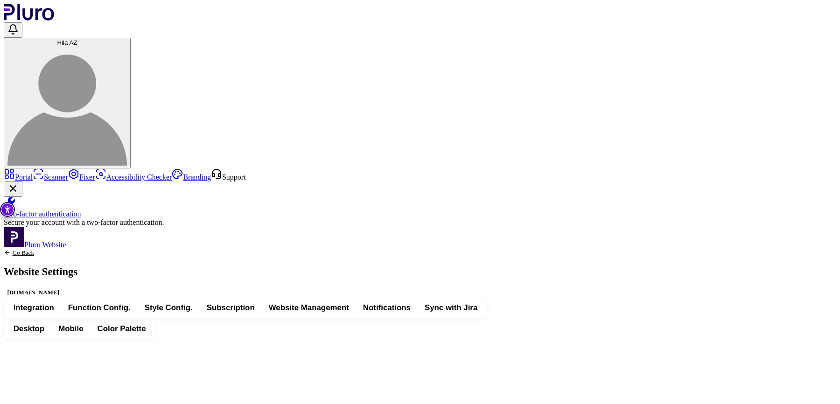
type input "*"
type input "**"
type input "*"
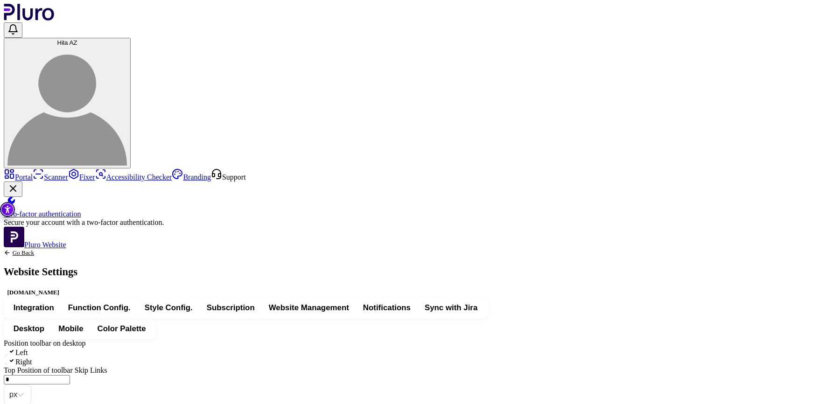
paste input "*"
type input "***"
click at [70, 375] on input "*" at bounding box center [37, 379] width 66 height 9
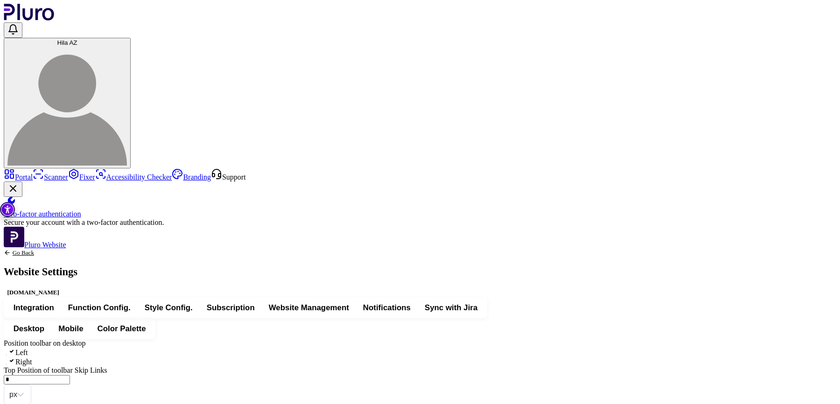
click at [83, 324] on span "Mobile" at bounding box center [70, 329] width 25 height 11
click at [70, 392] on input "**" at bounding box center [37, 396] width 66 height 9
type input "***"
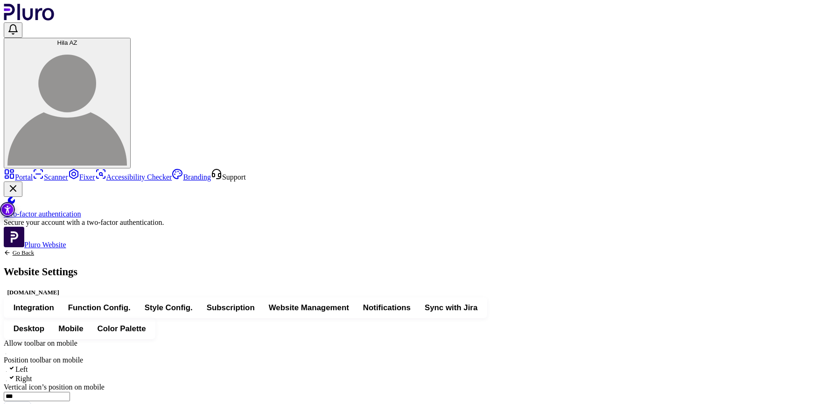
click at [45, 324] on span "Desktop" at bounding box center [29, 329] width 31 height 11
type input "**"
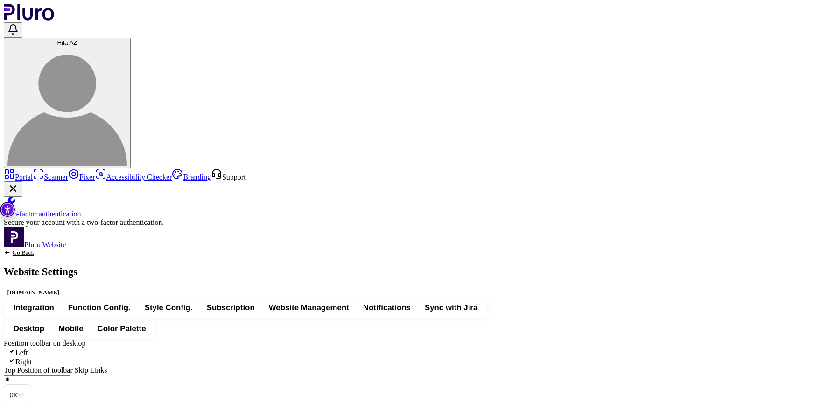
click at [146, 324] on span "Color Palette" at bounding box center [122, 329] width 49 height 11
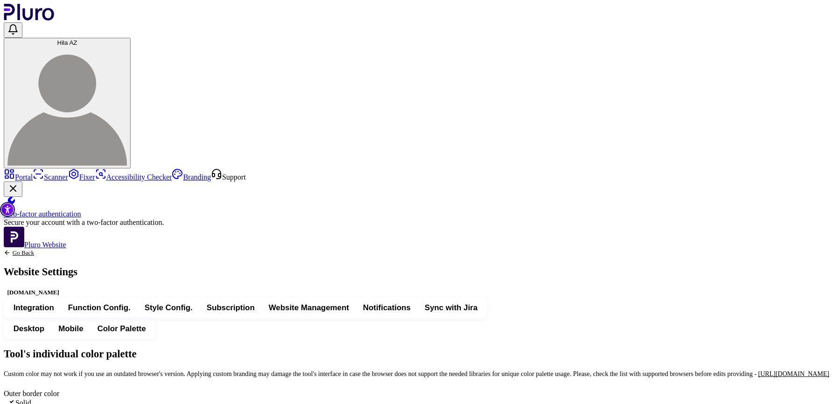
click at [131, 303] on span "Function Config." at bounding box center [99, 308] width 63 height 11
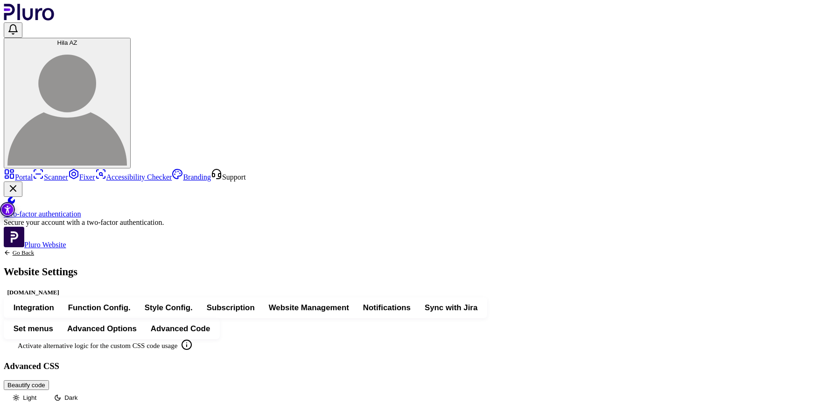
click at [54, 303] on span "Integration" at bounding box center [34, 308] width 41 height 11
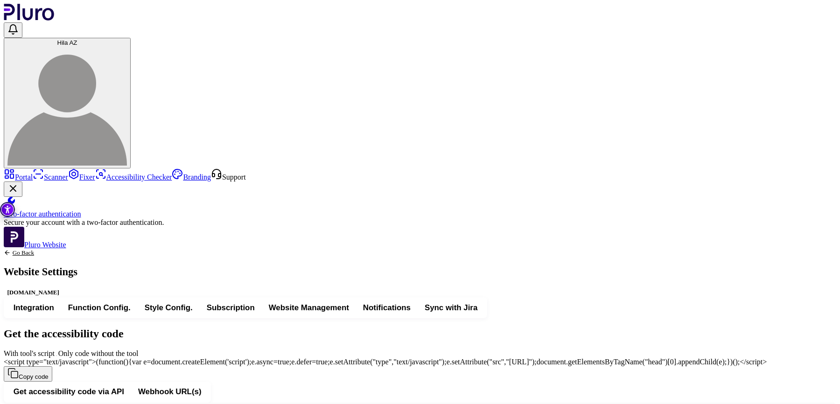
click at [153, 249] on div "Go Back Website Settings fattalcolors.co.il Integration Function Config. Style …" at bounding box center [420, 386] width 833 height 275
click at [33, 173] on link "Portal" at bounding box center [18, 177] width 29 height 8
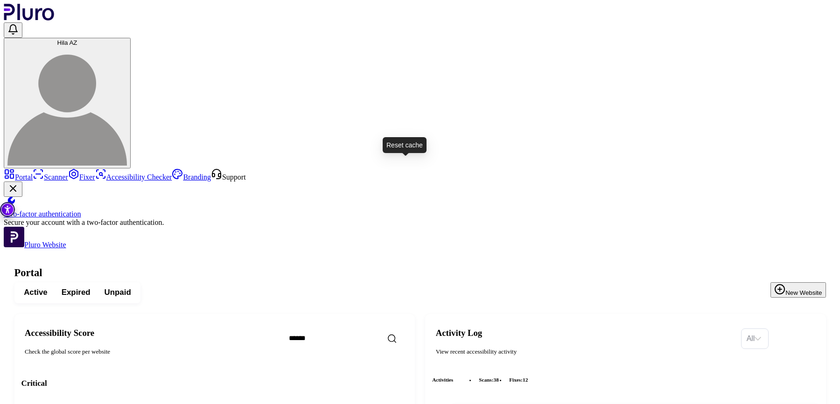
click at [323, 267] on h1 "Portal" at bounding box center [420, 273] width 812 height 12
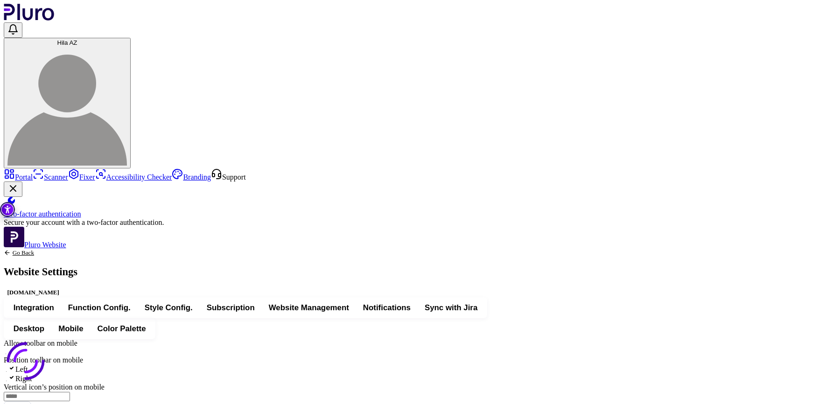
type input "***"
type input "*"
click at [70, 392] on input "***" at bounding box center [37, 396] width 66 height 9
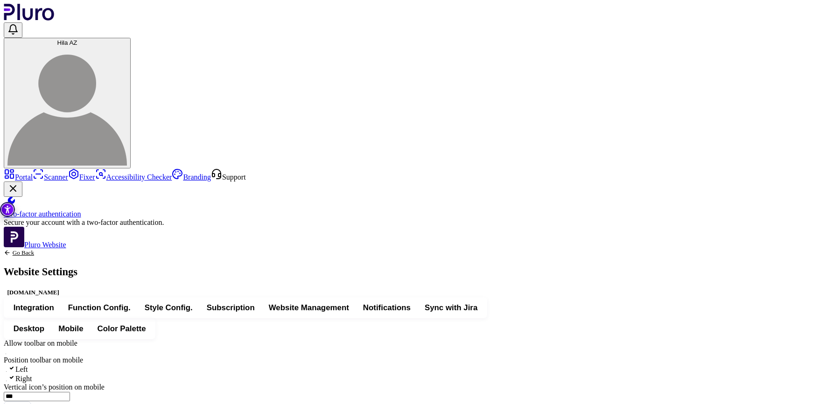
click at [45, 324] on span "Desktop" at bounding box center [29, 329] width 31 height 11
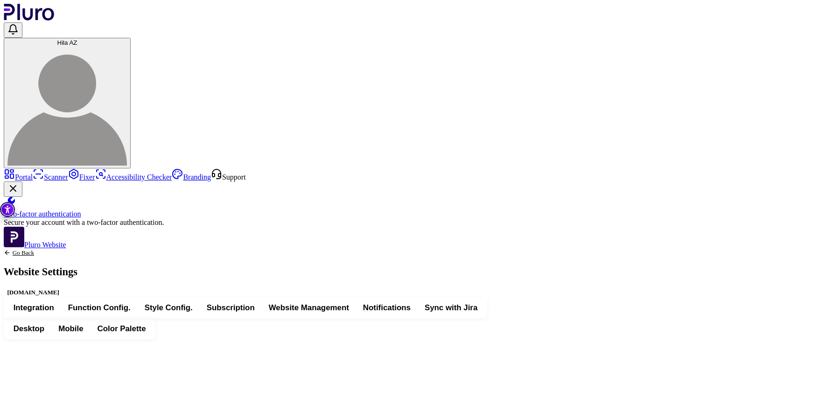
type input "*"
type input "**"
type input "*"
click at [83, 324] on span "Mobile" at bounding box center [70, 329] width 25 height 11
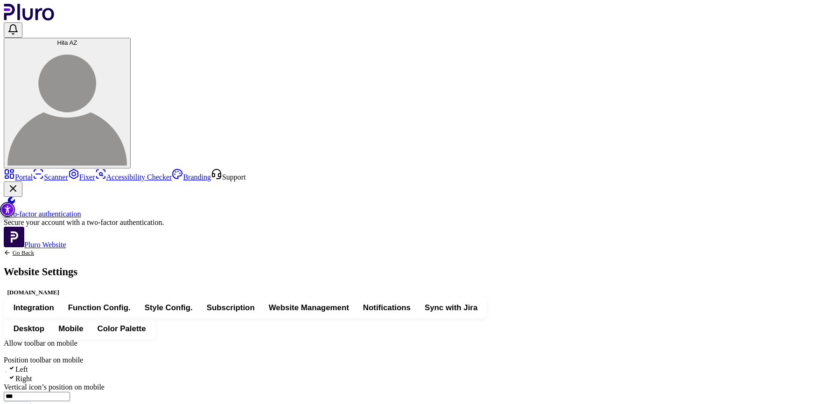
click at [45, 324] on span "Desktop" at bounding box center [29, 329] width 31 height 11
click at [146, 324] on span "Color Palette" at bounding box center [122, 329] width 49 height 11
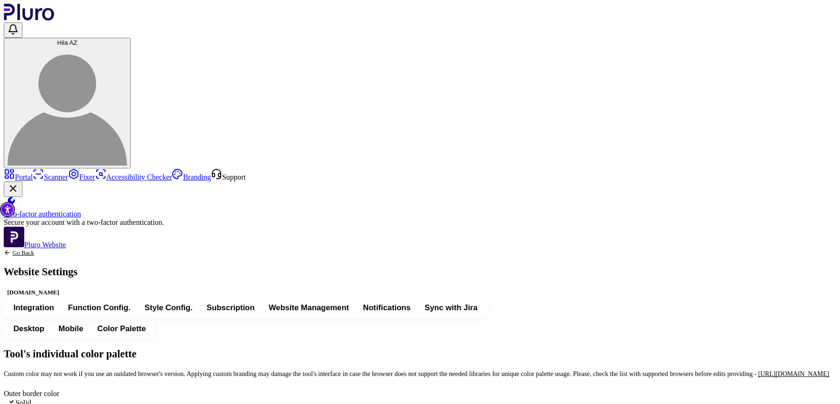
click at [45, 324] on span "Desktop" at bounding box center [29, 329] width 31 height 11
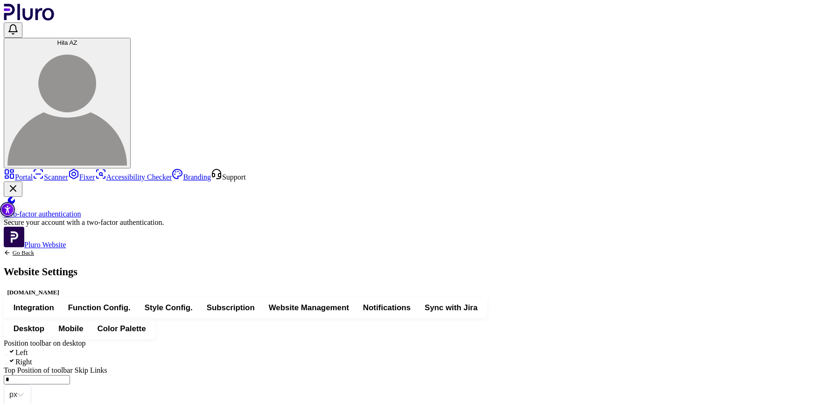
click at [131, 303] on span "Function Config." at bounding box center [99, 308] width 63 height 11
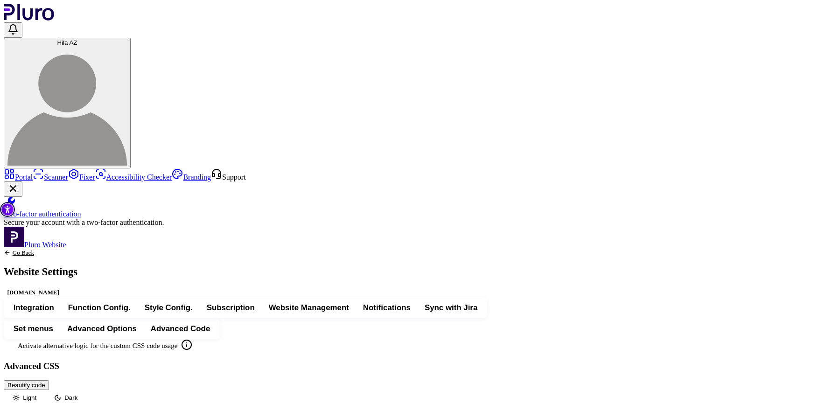
click at [210, 324] on span "Advanced Code" at bounding box center [180, 329] width 59 height 11
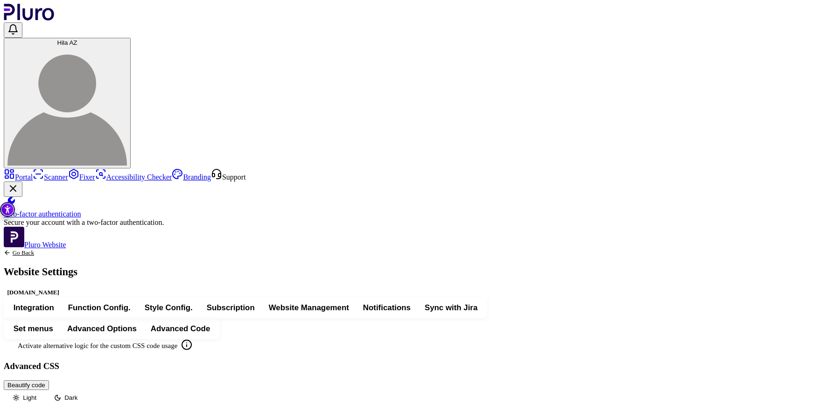
scroll to position [119, 0]
drag, startPoint x: 447, startPoint y: 283, endPoint x: 393, endPoint y: 75, distance: 214.8
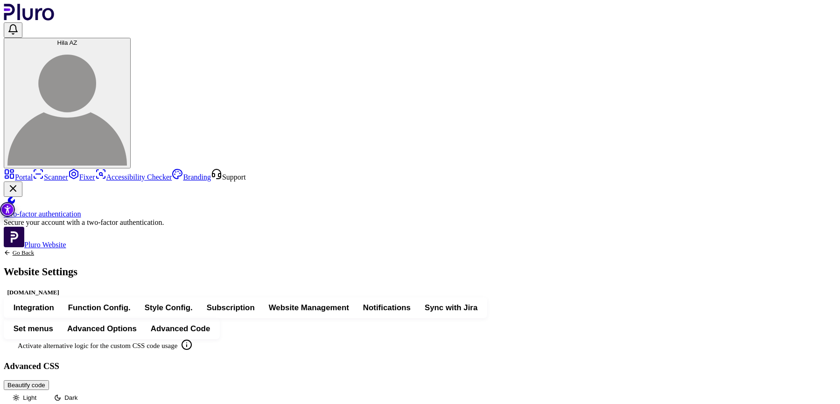
copy div "**********"
